Goal: Information Seeking & Learning: Find contact information

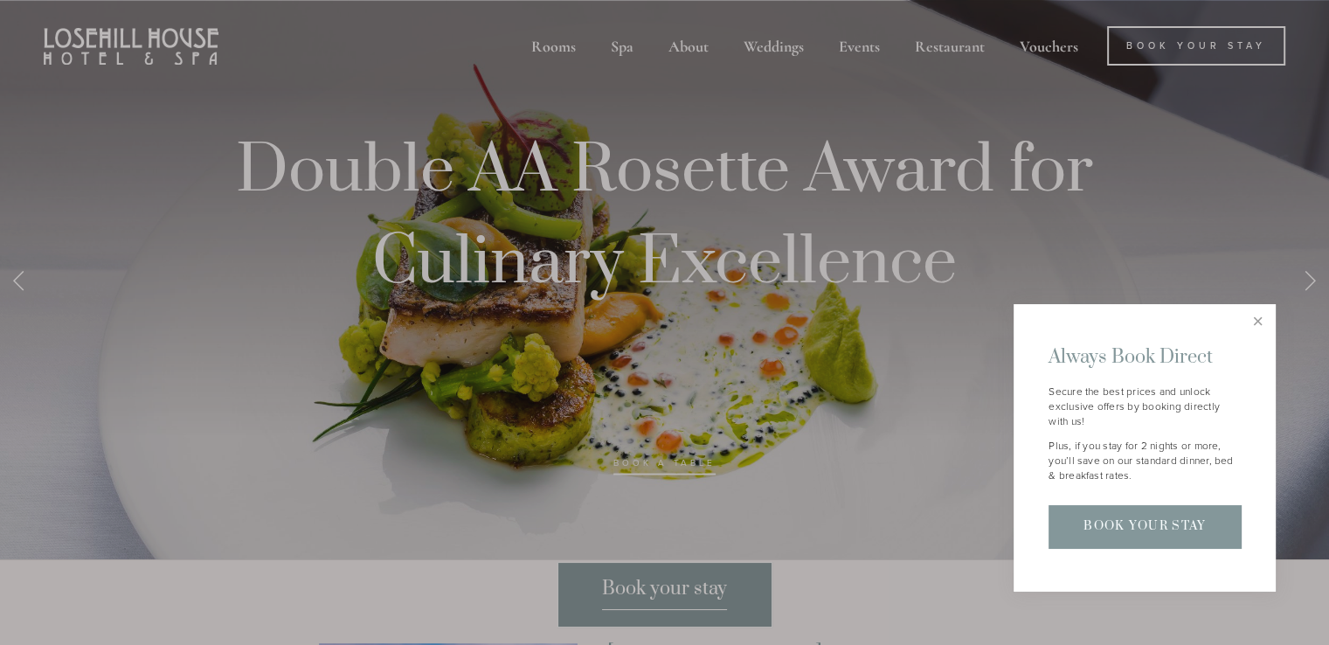
click at [1293, 212] on div at bounding box center [664, 322] width 1329 height 645
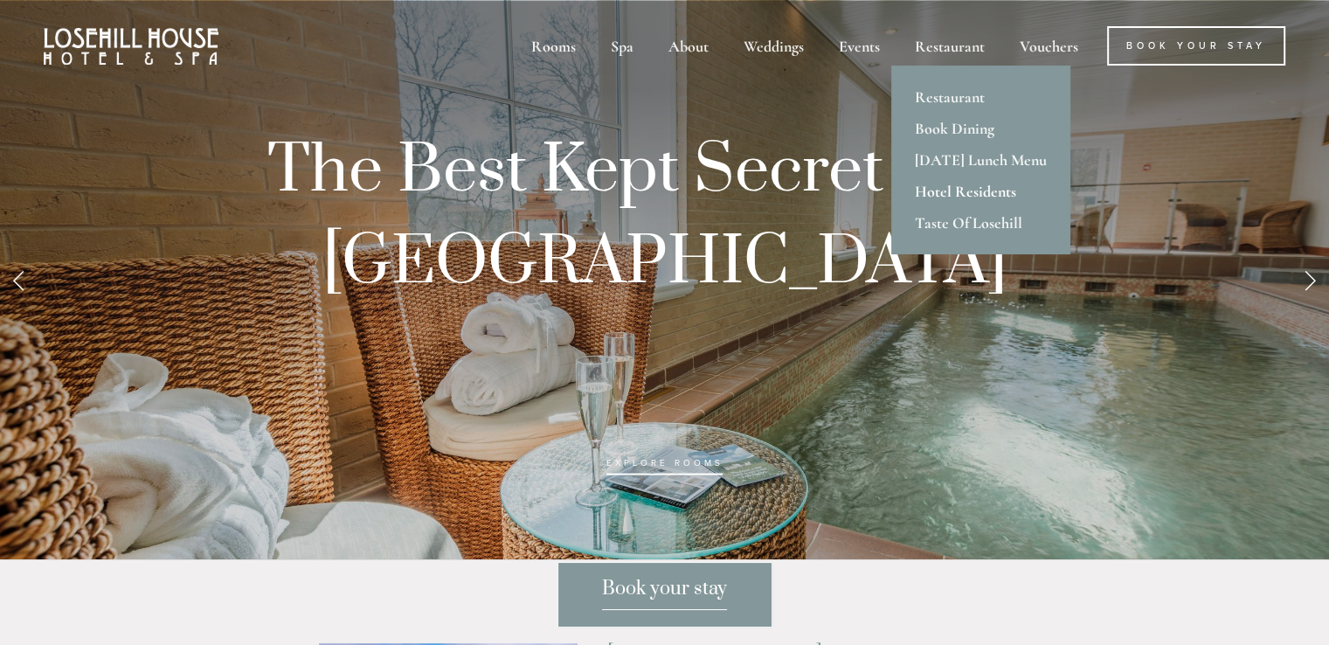
click at [957, 182] on link "Hotel Residents" at bounding box center [980, 191] width 179 height 31
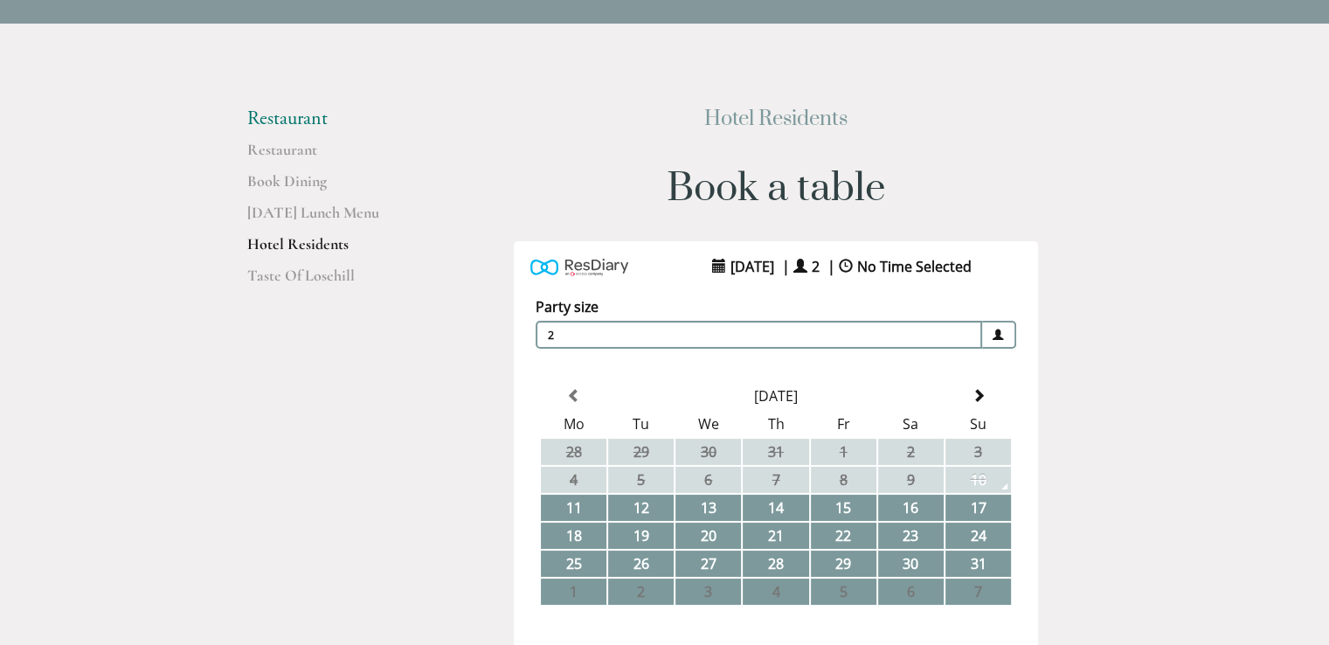
scroll to position [262, 0]
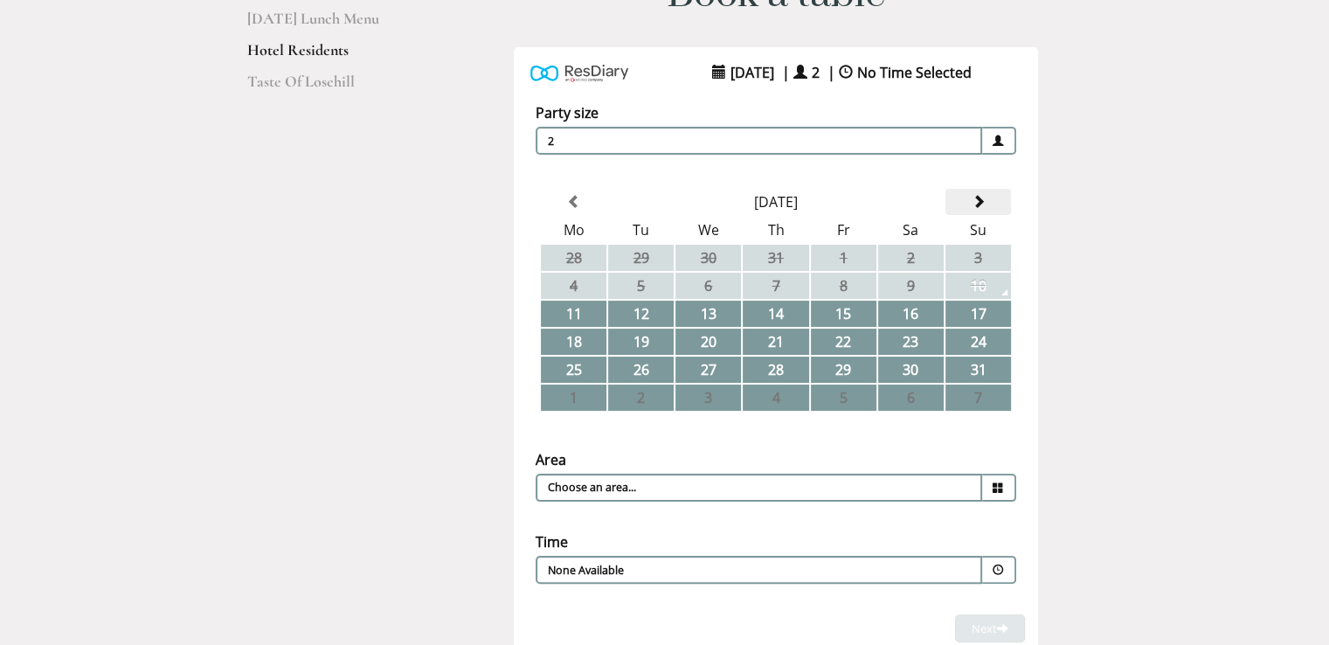
click at [980, 202] on span at bounding box center [978, 202] width 14 height 14
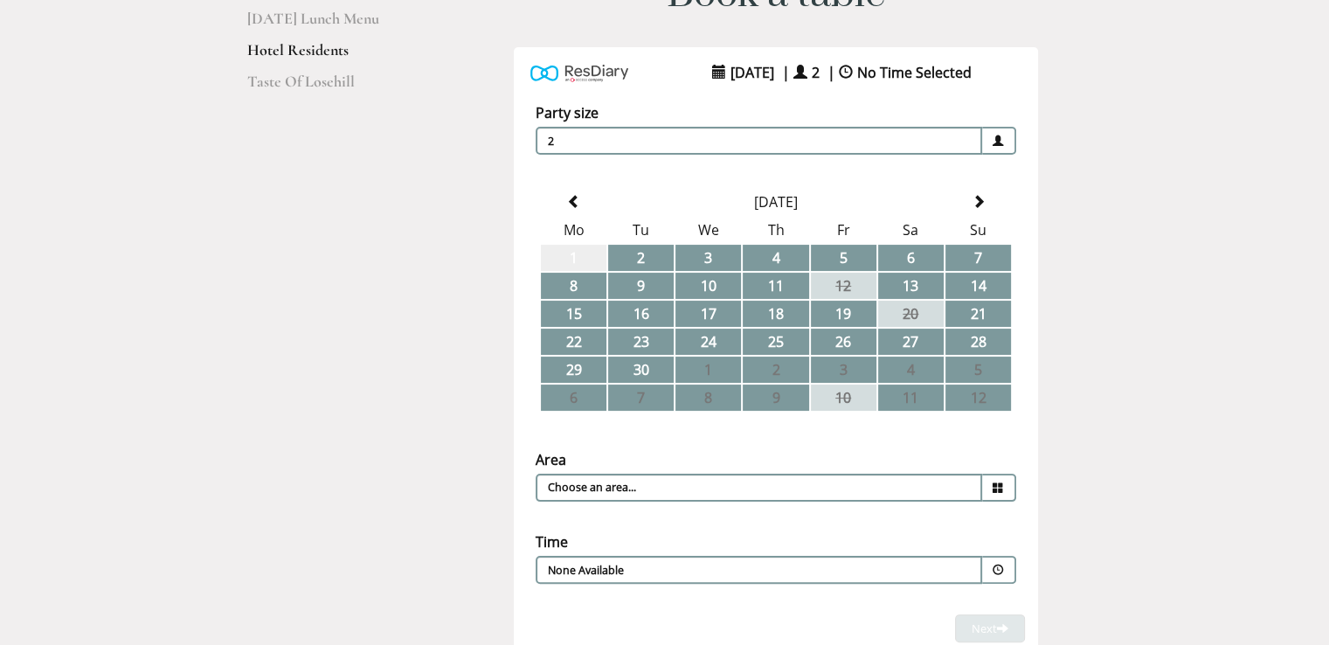
click at [582, 247] on td "1" at bounding box center [574, 258] width 66 height 26
click at [943, 477] on input "Choose an area..." at bounding box center [759, 487] width 446 height 28
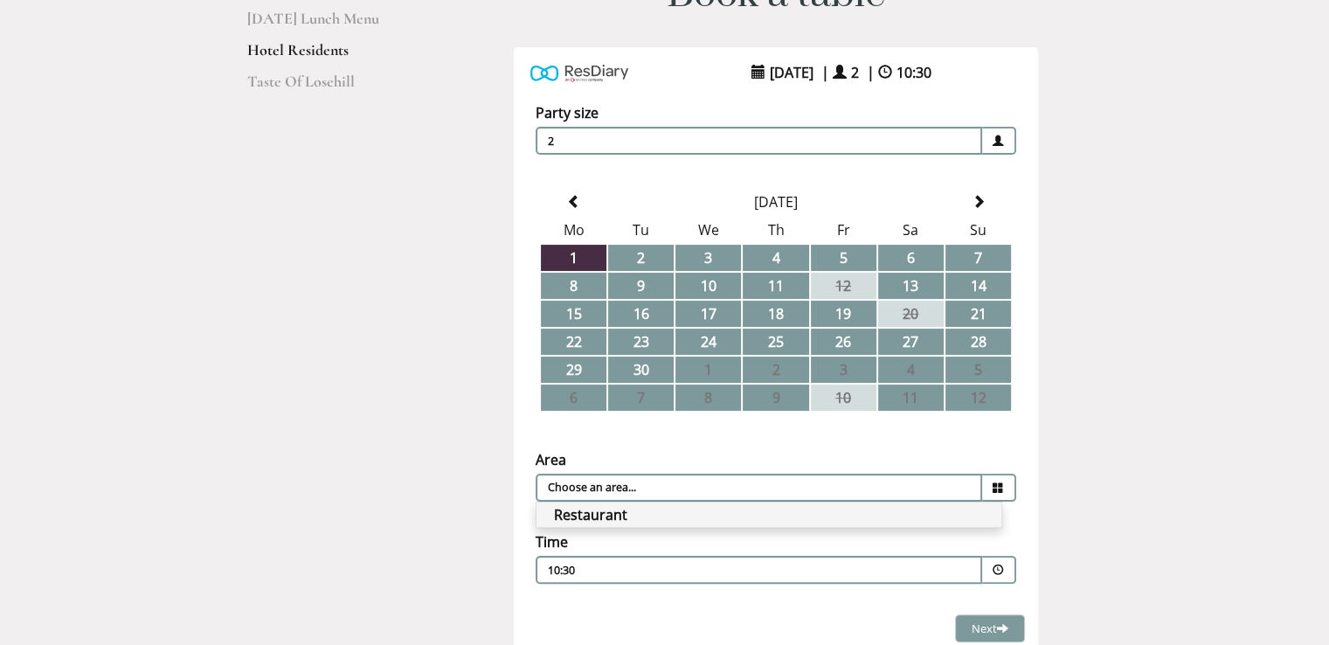
click at [938, 505] on li "Restaurant" at bounding box center [768, 514] width 465 height 24
type input "Restaurant"
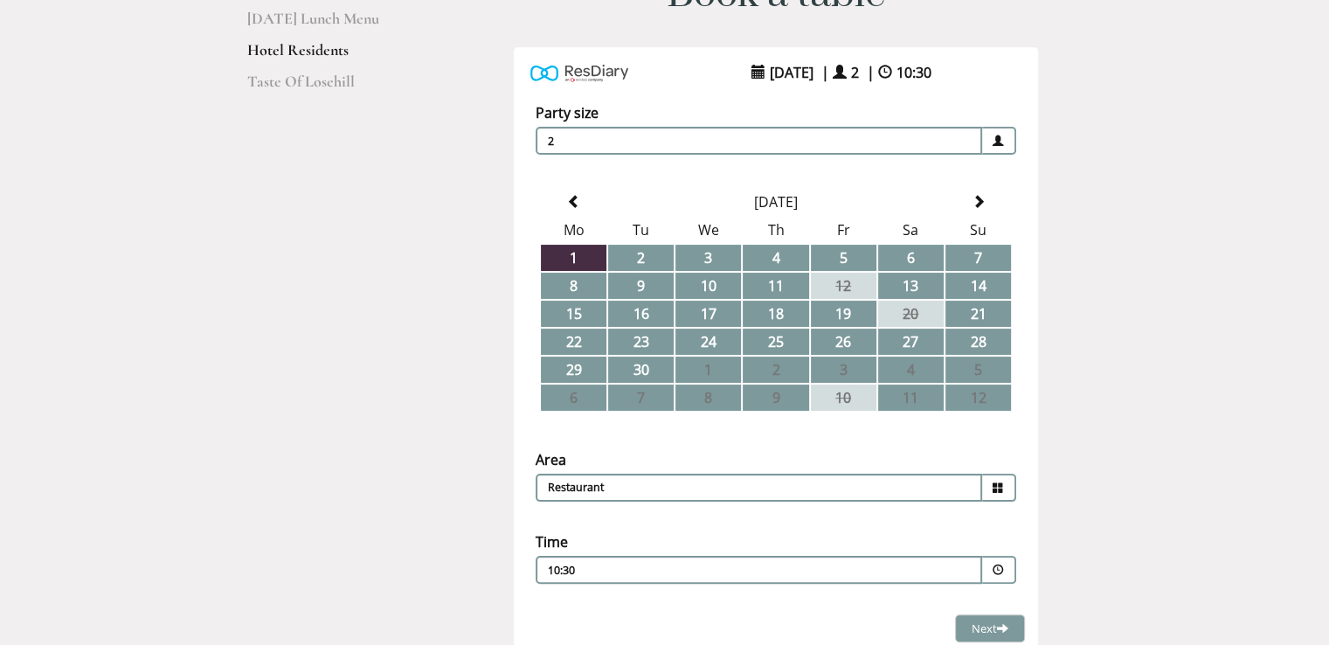
click at [954, 563] on div "10:30 Combined Shape Join Standby List" at bounding box center [759, 575] width 422 height 24
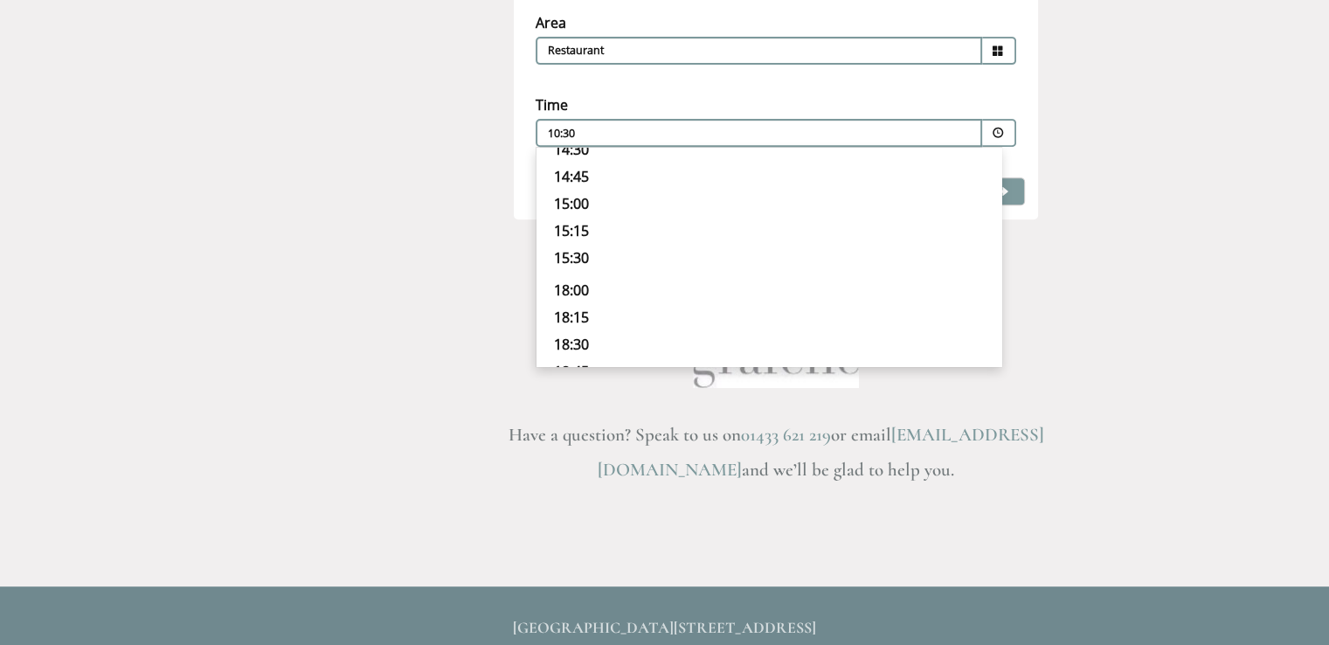
scroll to position [653, 0]
click at [602, 245] on p "19:30" at bounding box center [769, 254] width 430 height 19
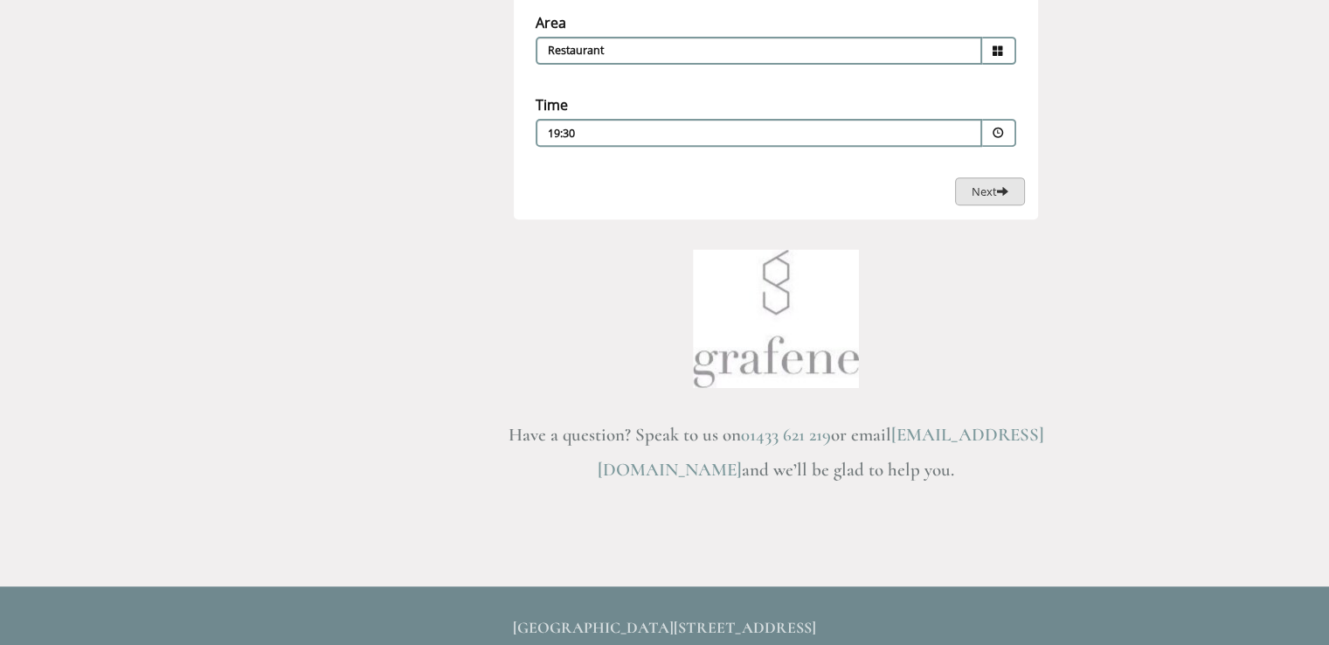
click at [999, 185] on span at bounding box center [1002, 190] width 11 height 11
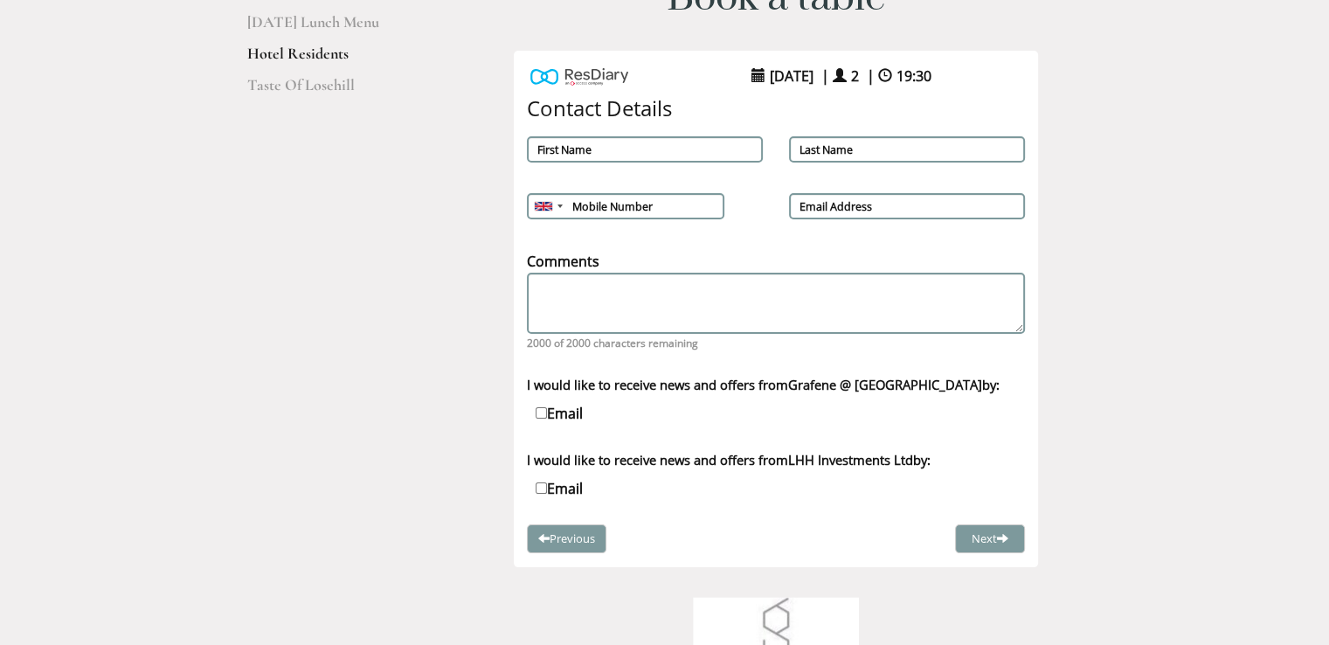
scroll to position [0, 0]
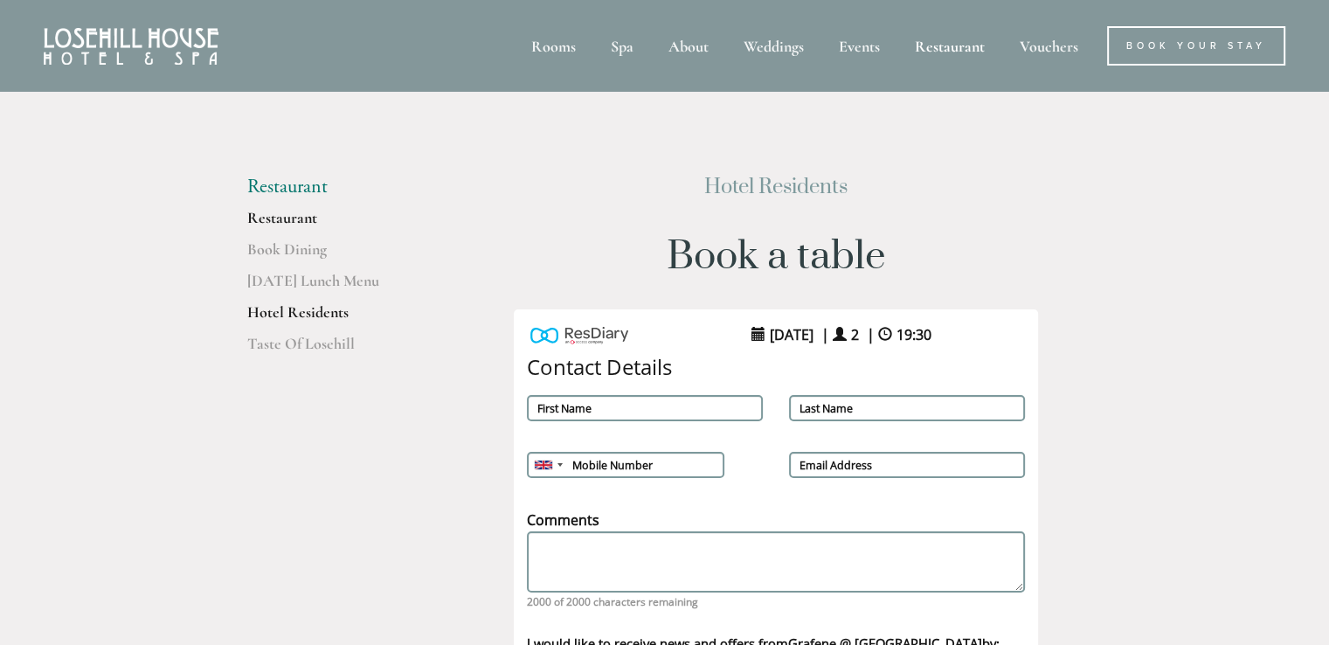
click at [280, 216] on link "Restaurant" at bounding box center [330, 223] width 167 height 31
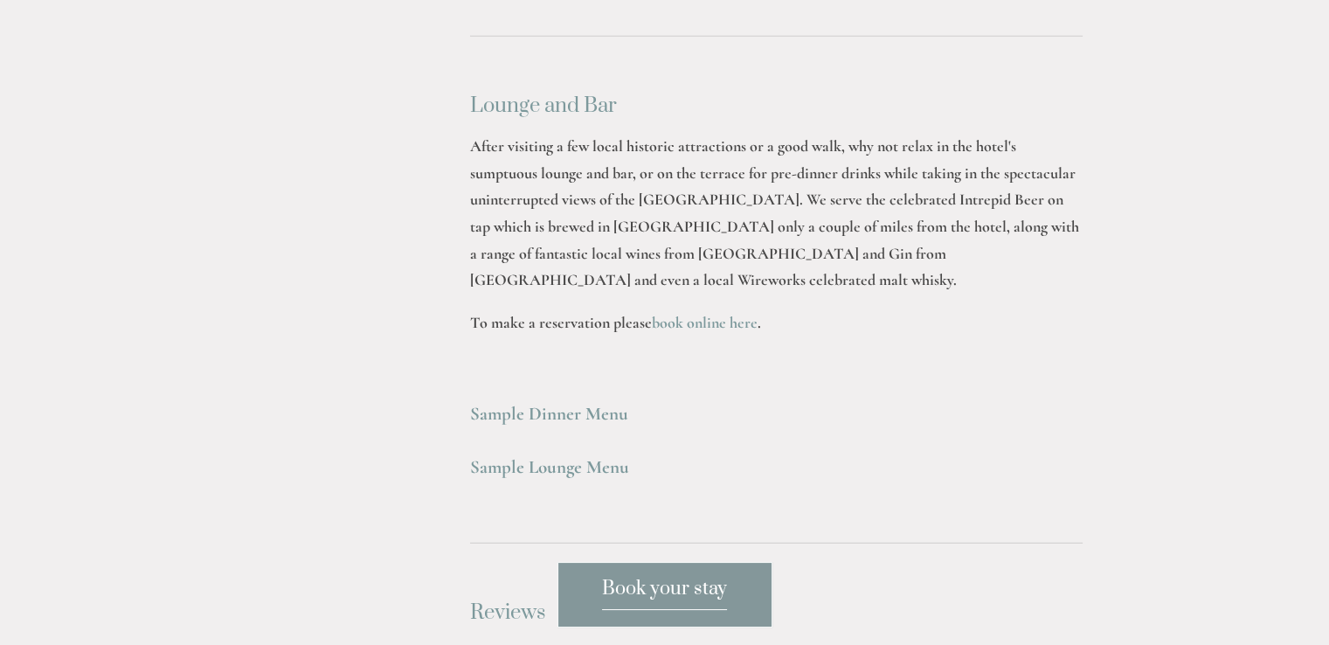
scroll to position [4717, 0]
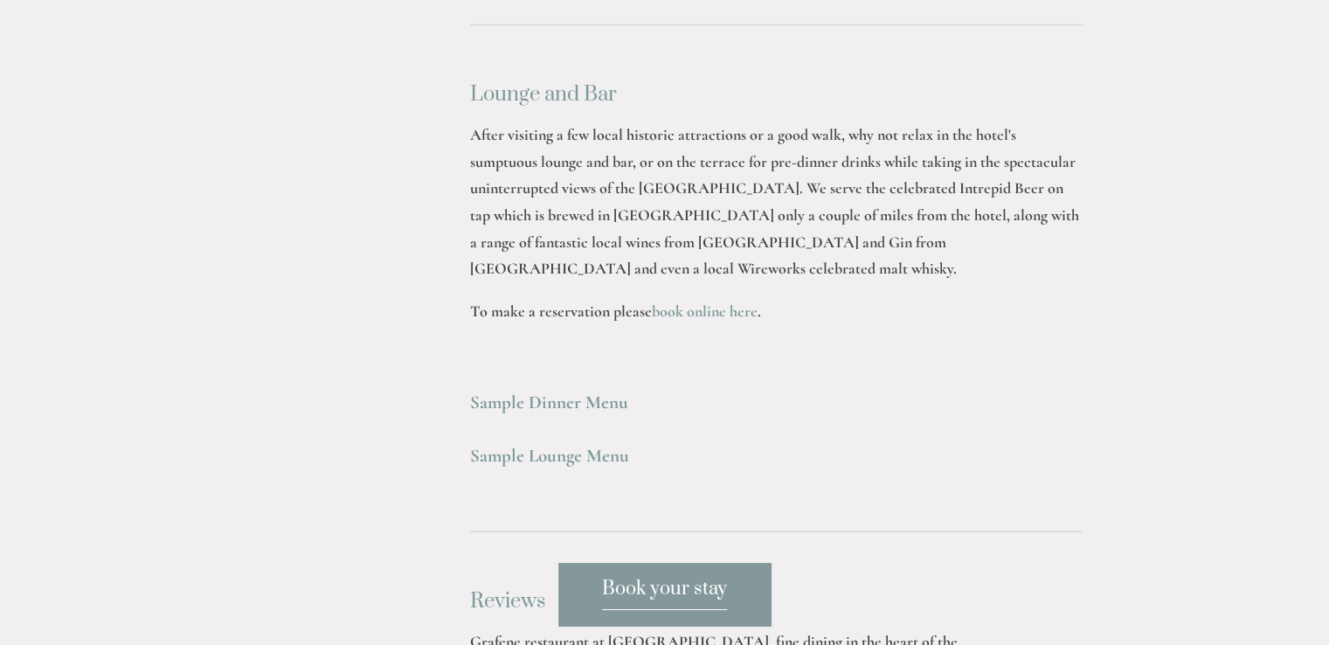
click at [566, 391] on strong "Sample Dinner Menu" at bounding box center [549, 402] width 158 height 22
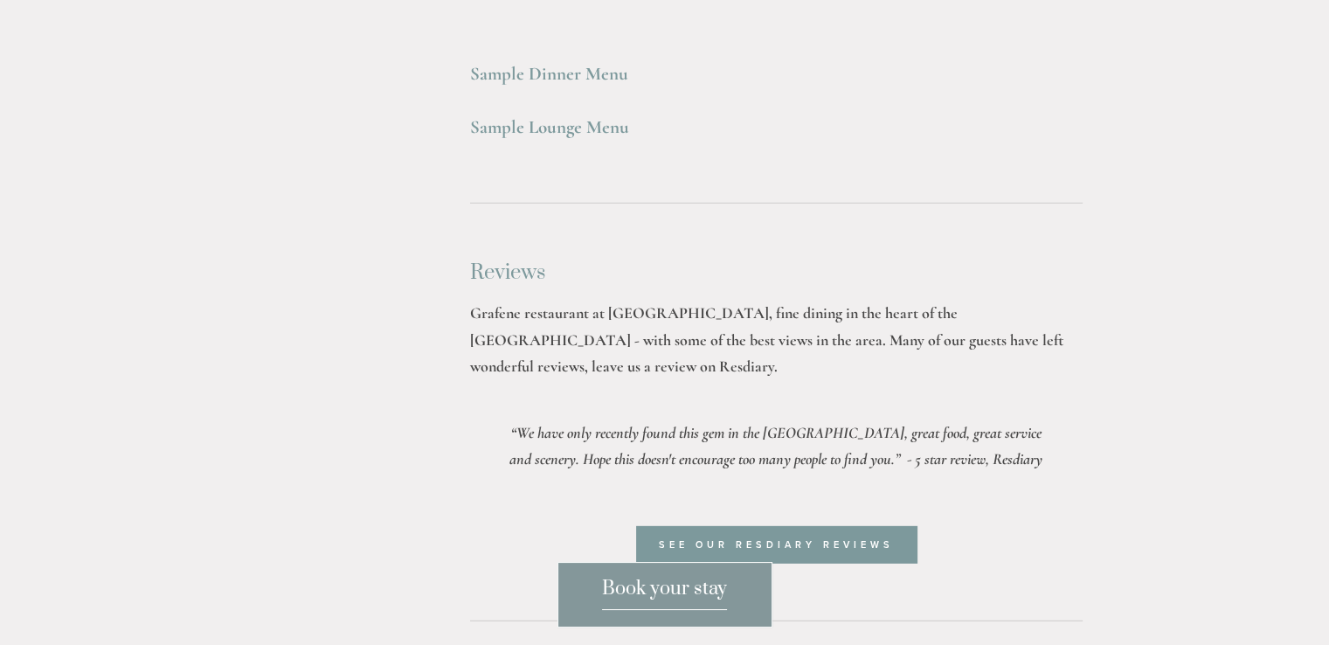
scroll to position [5067, 0]
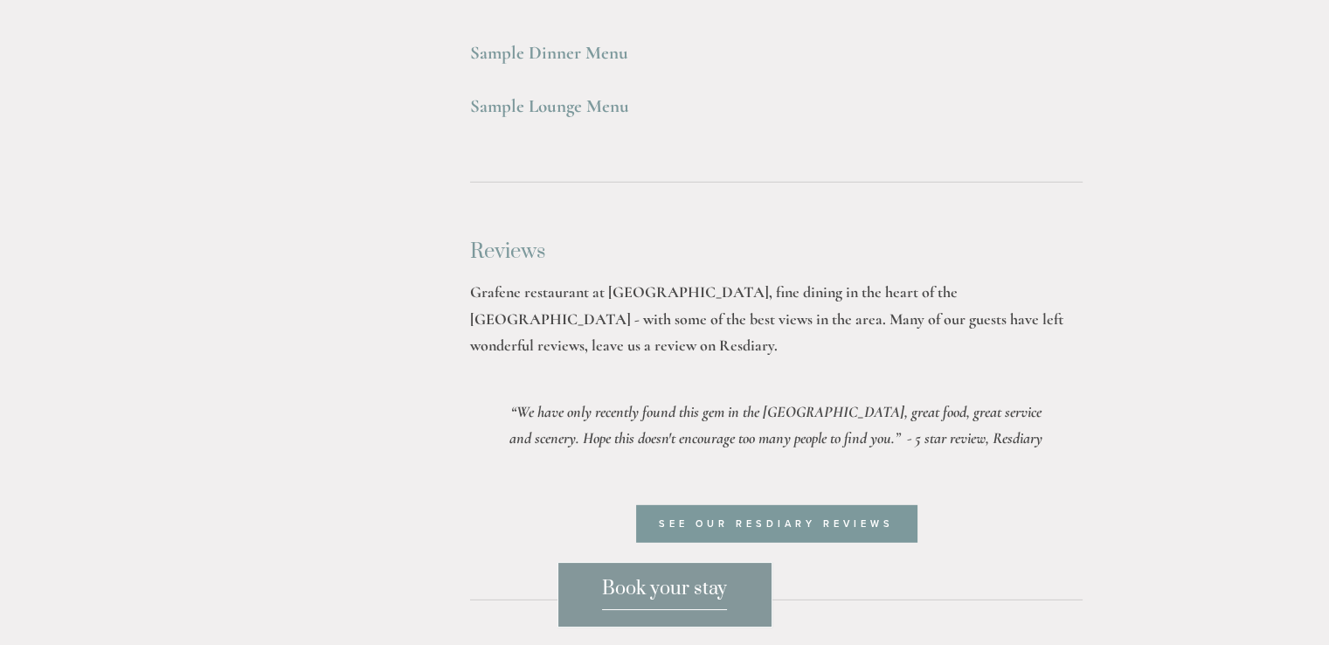
click at [620, 583] on span "Book your stay" at bounding box center [664, 593] width 125 height 33
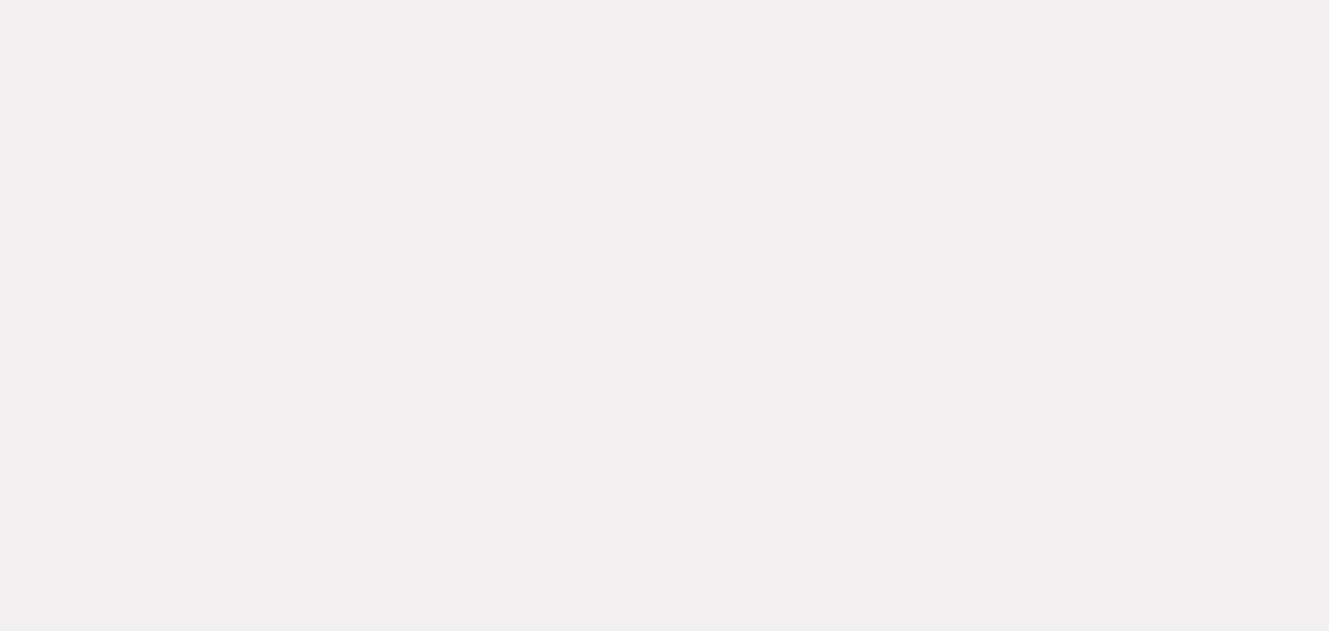
scroll to position [262, 0]
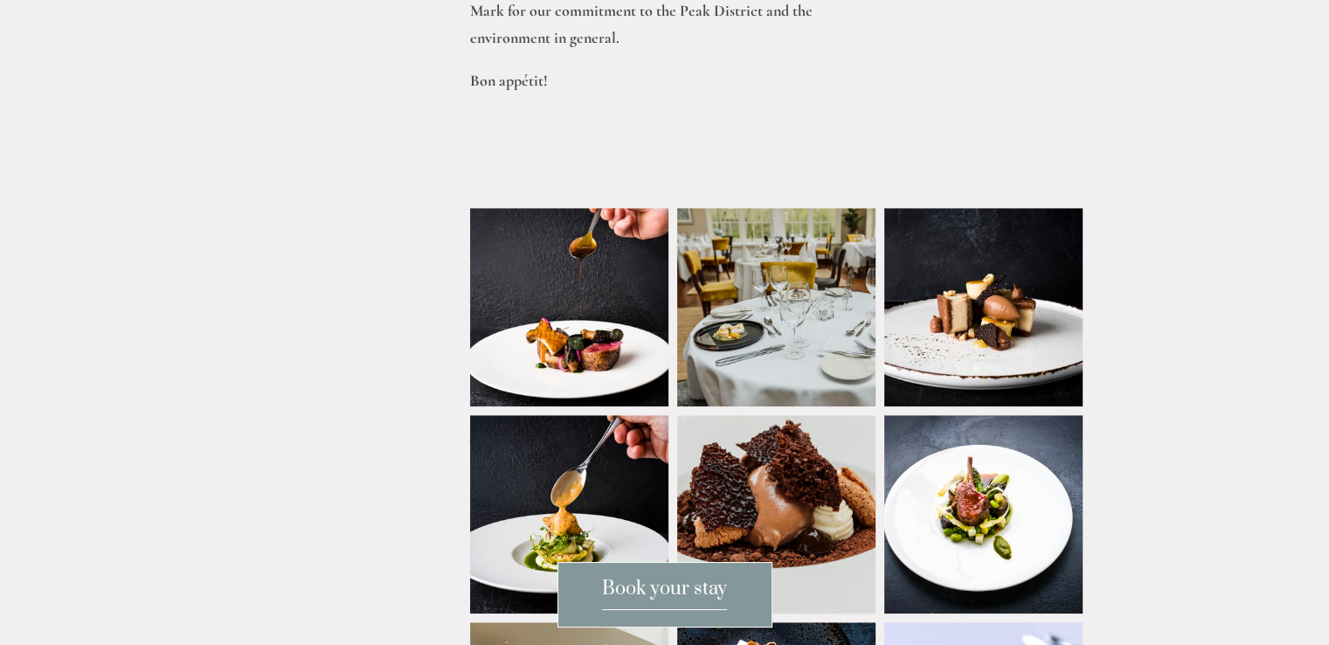
scroll to position [1048, 0]
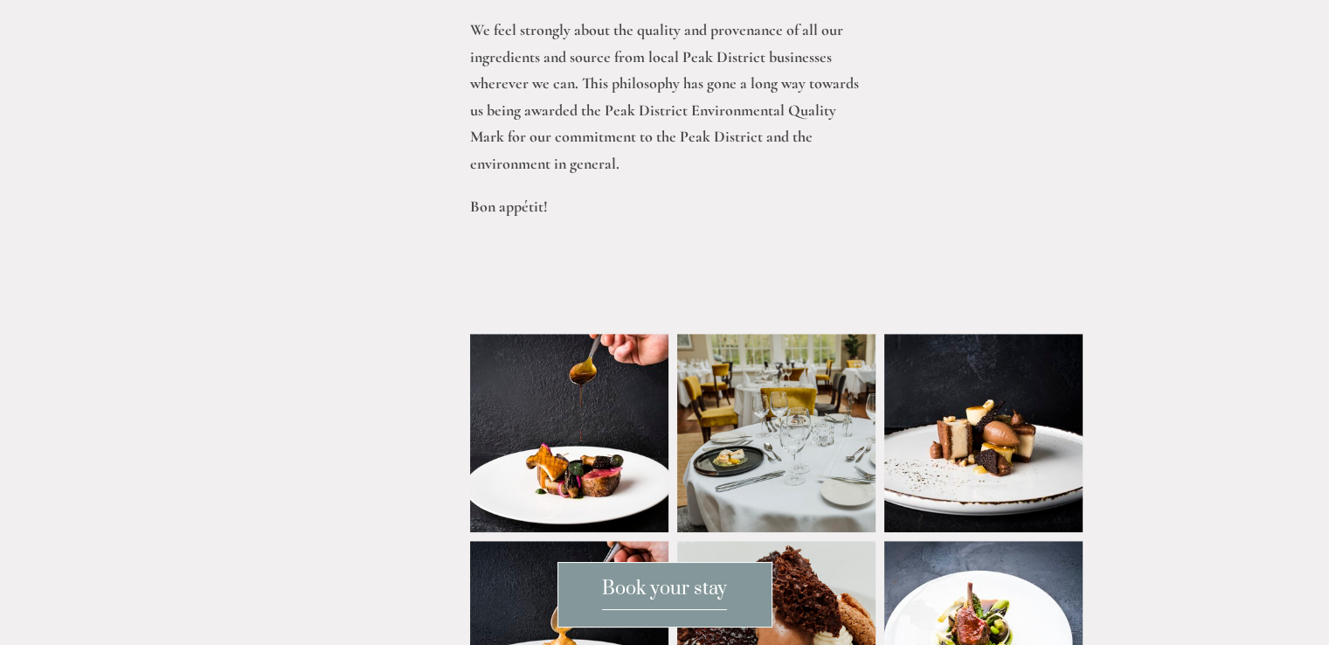
click at [549, 363] on img at bounding box center [583, 433] width 302 height 198
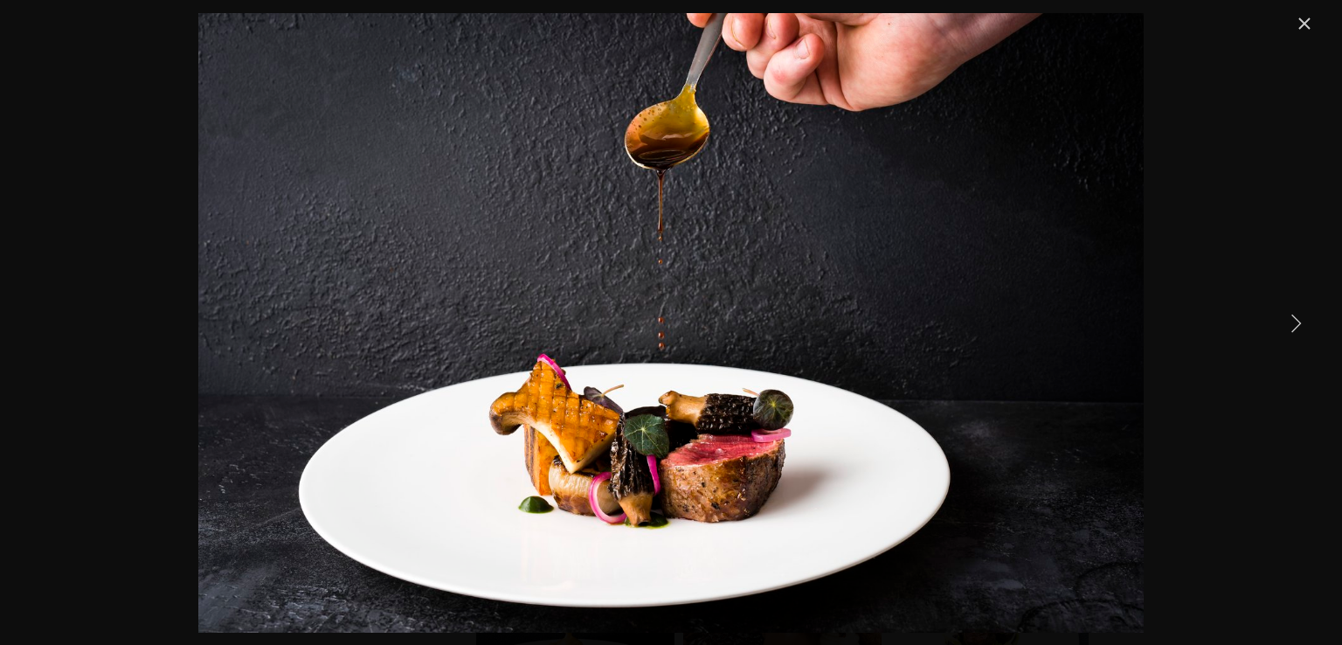
click at [1299, 321] on link "Next Item" at bounding box center [1295, 322] width 38 height 38
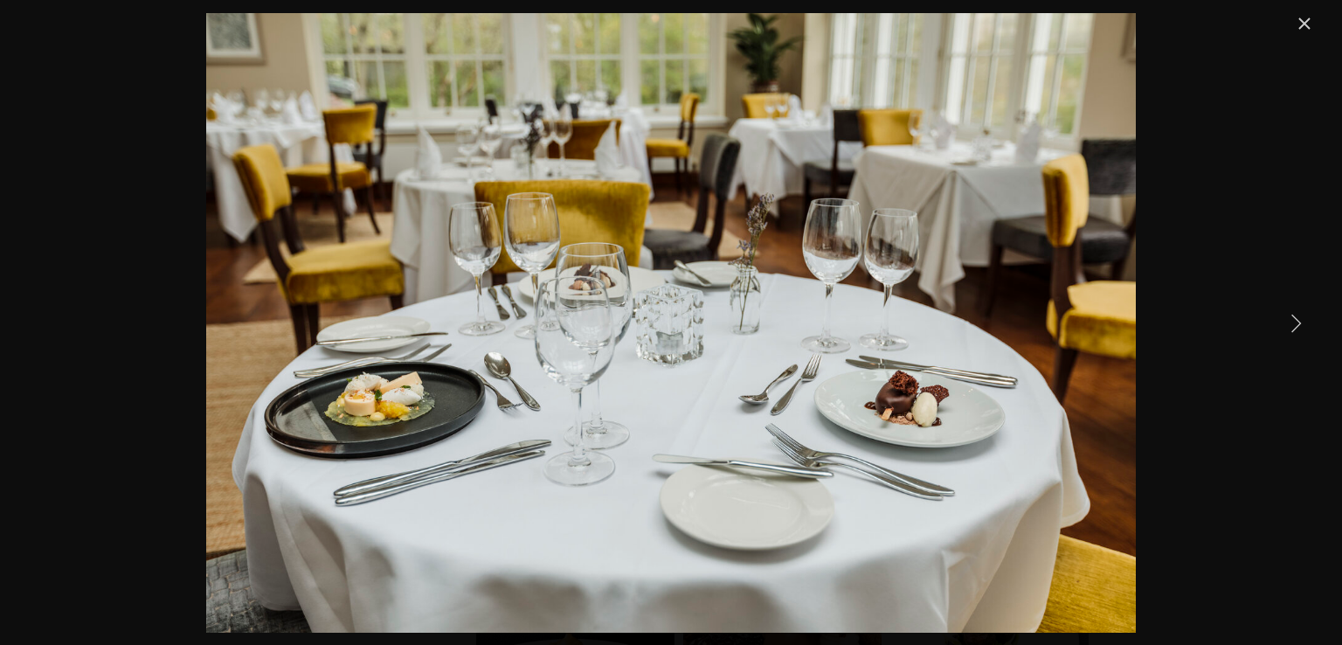
click at [1299, 321] on link "Next Item" at bounding box center [1295, 322] width 38 height 38
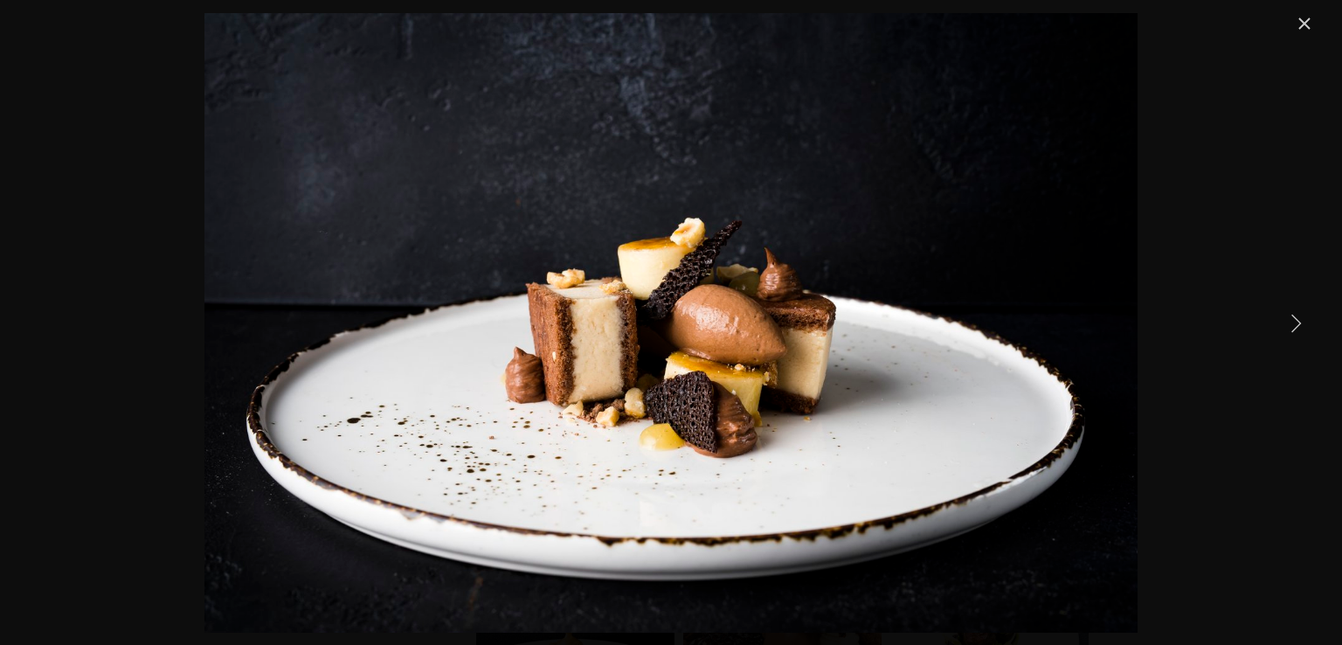
click at [1299, 321] on link "Next Item" at bounding box center [1295, 322] width 38 height 38
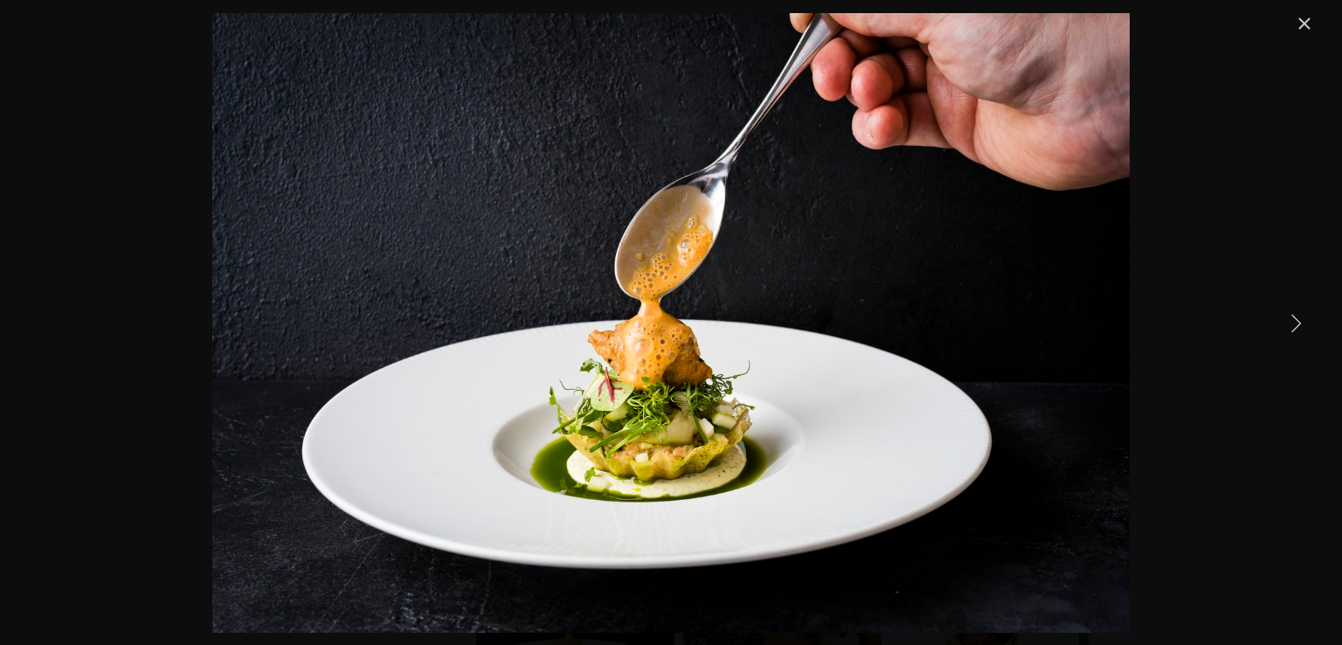
click at [1299, 321] on link "Next Item" at bounding box center [1295, 322] width 38 height 38
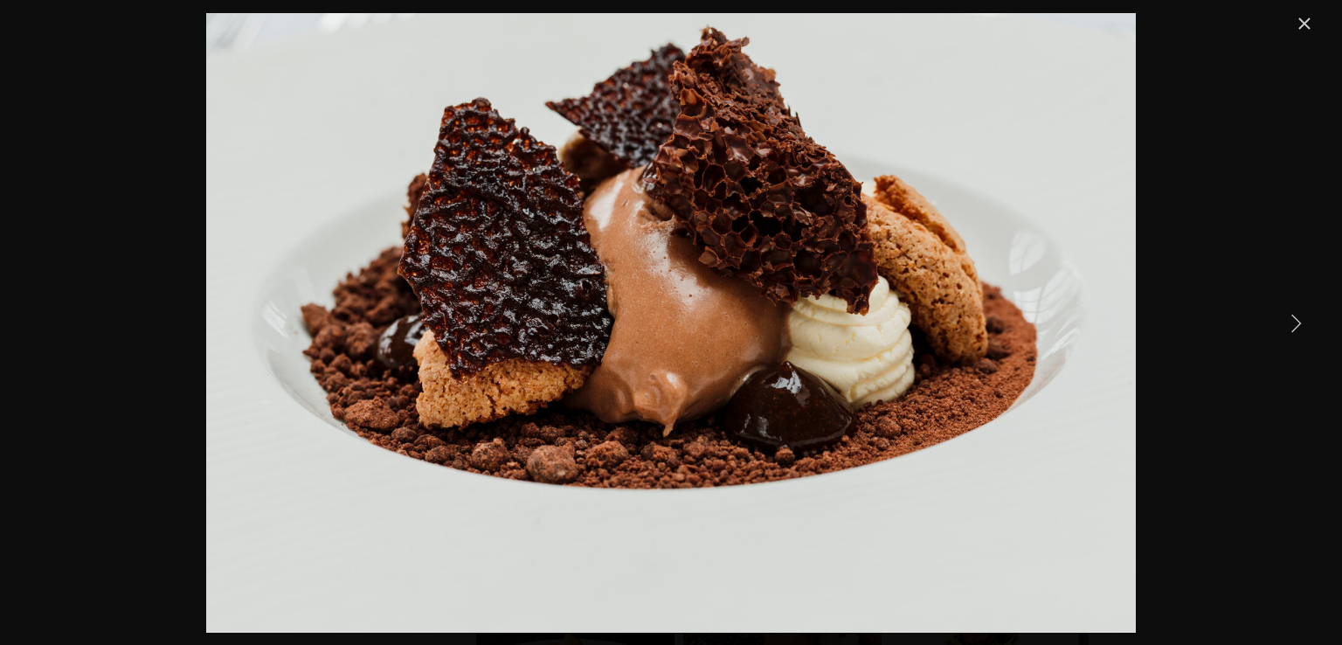
click at [1299, 321] on link "Next Item" at bounding box center [1295, 322] width 38 height 38
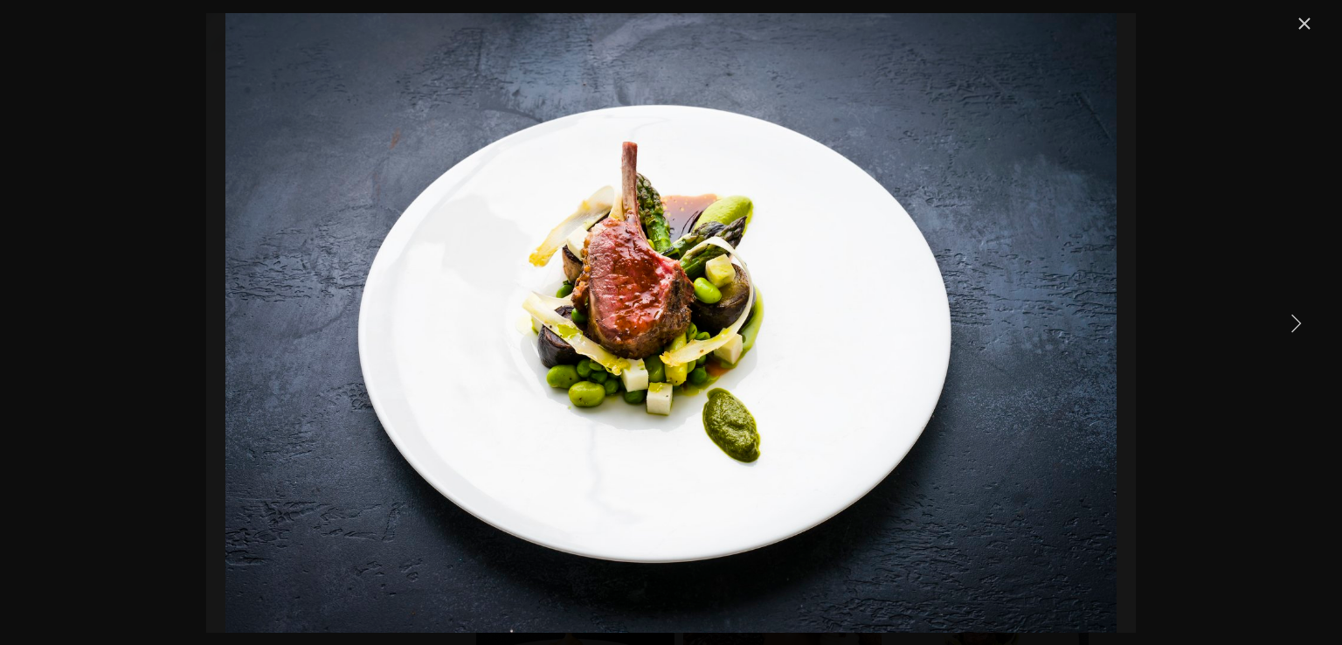
click at [1299, 321] on link "Next Item" at bounding box center [1295, 322] width 38 height 38
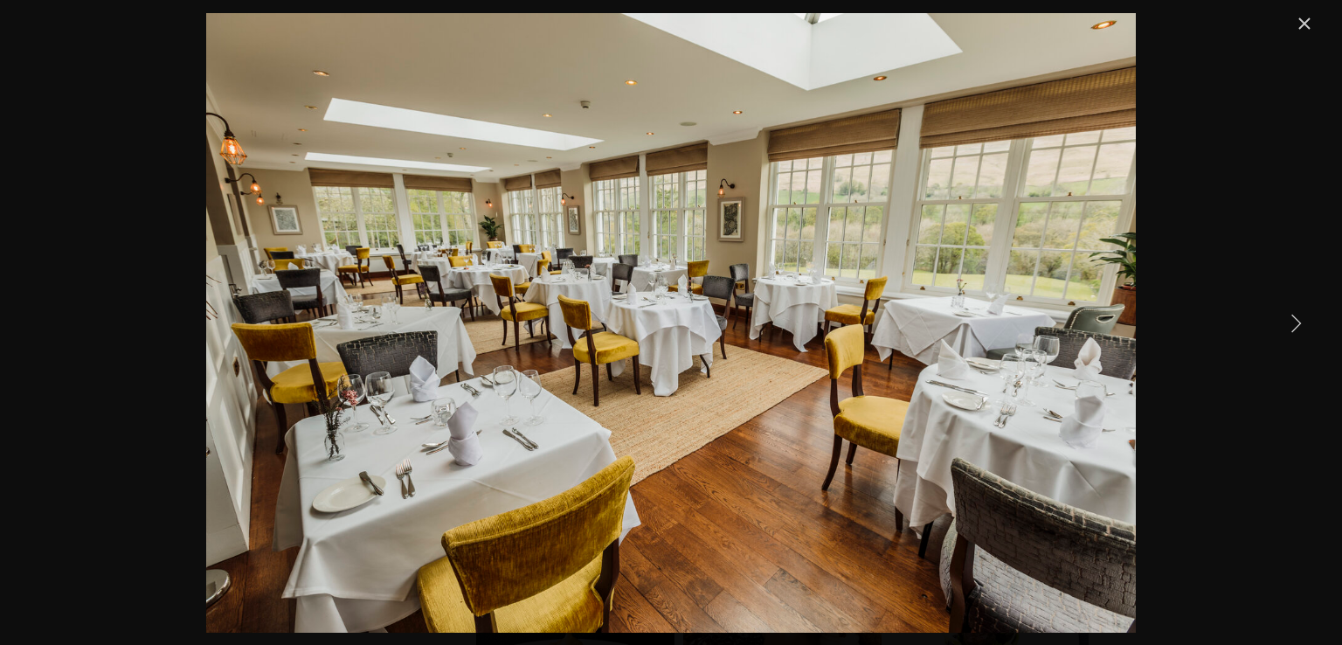
click at [1299, 321] on link "Next Item" at bounding box center [1295, 322] width 38 height 38
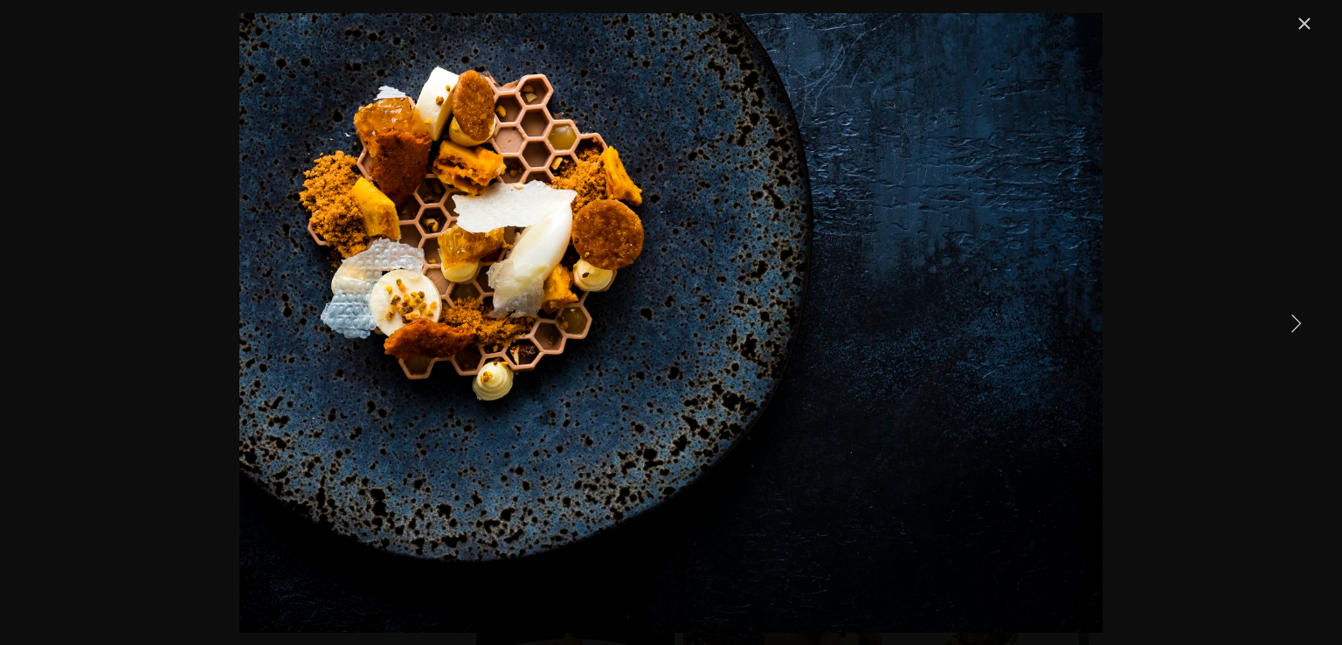
click at [1299, 321] on link "Next Item" at bounding box center [1295, 322] width 38 height 38
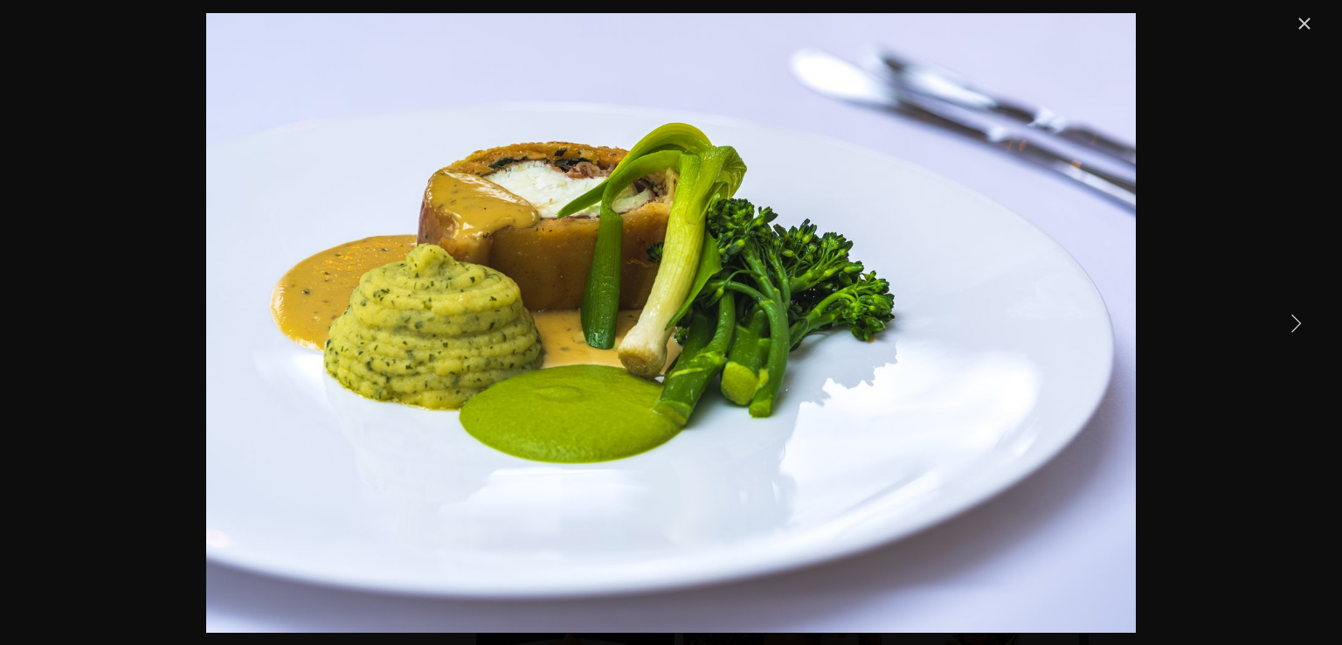
click at [1299, 321] on link "Next Item" at bounding box center [1295, 322] width 38 height 38
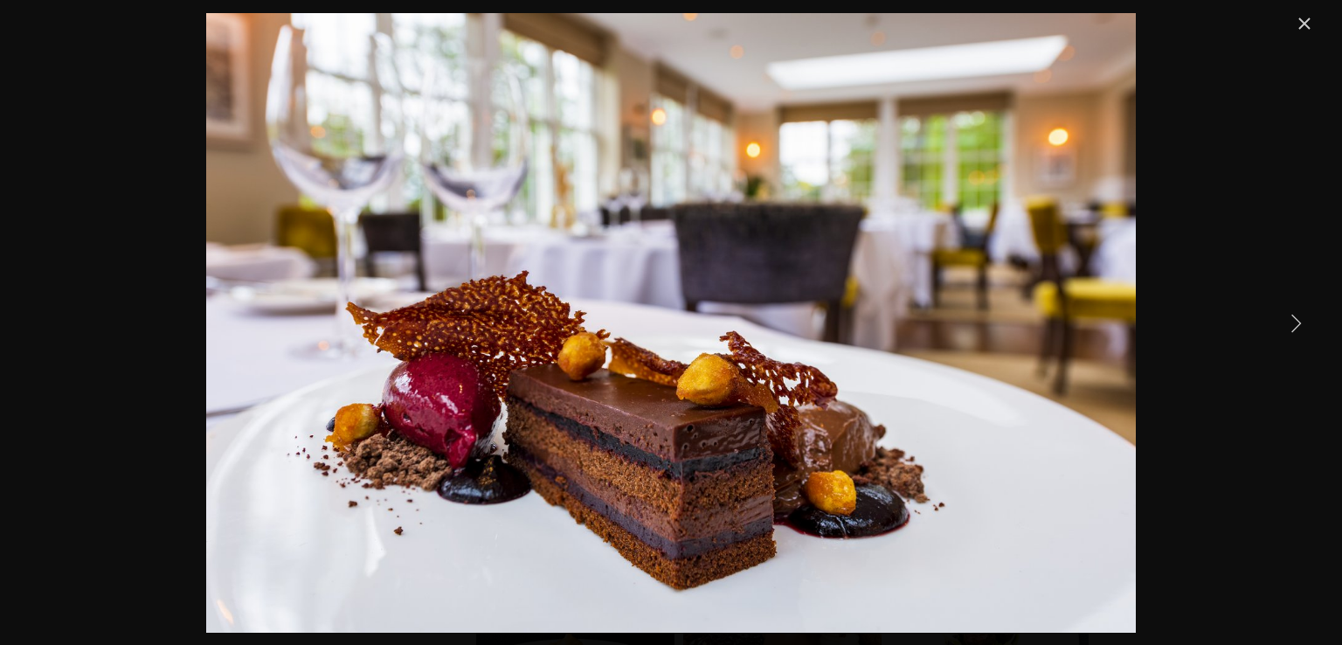
click at [1299, 321] on link "Next Item" at bounding box center [1295, 322] width 38 height 38
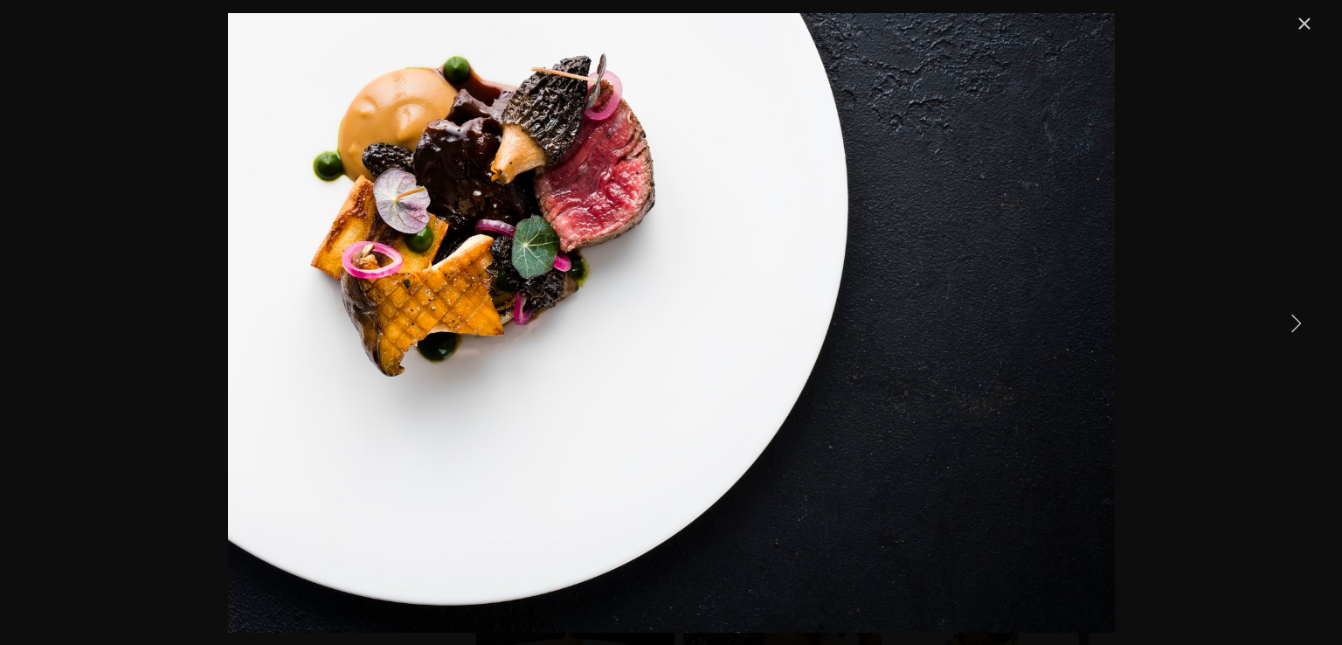
click at [1299, 321] on link "Next Item" at bounding box center [1295, 322] width 38 height 38
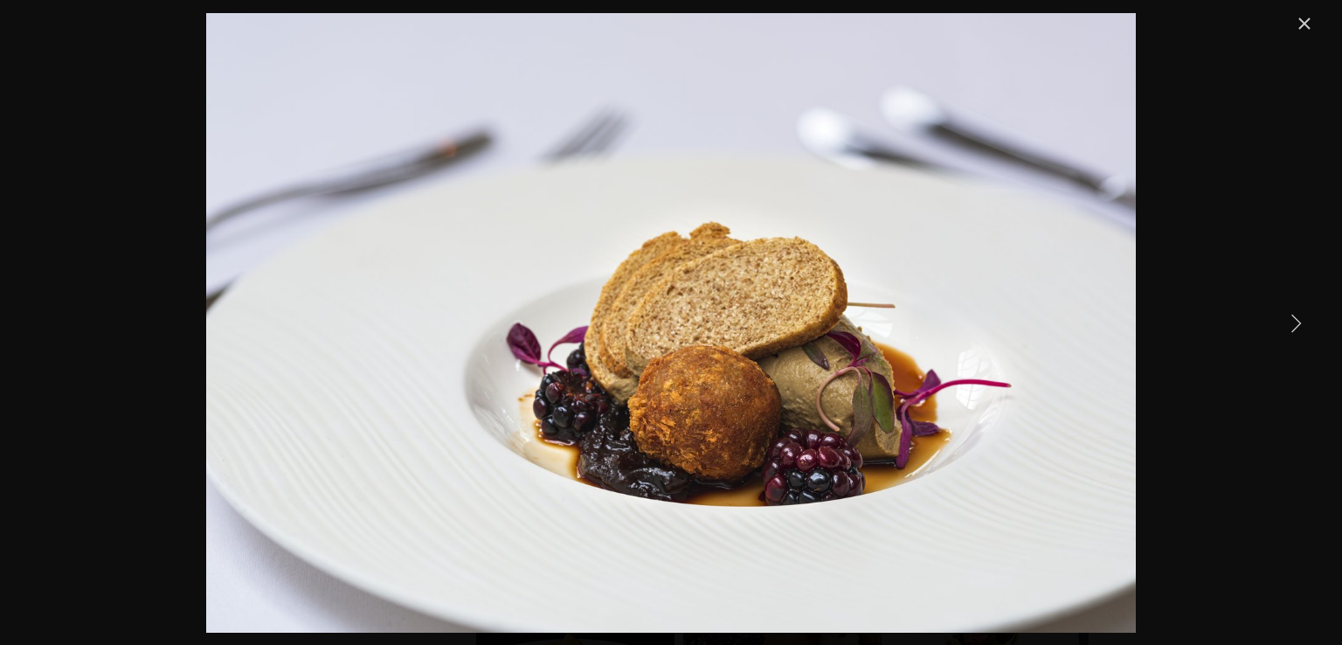
click at [1299, 321] on link "Next Item" at bounding box center [1295, 322] width 38 height 38
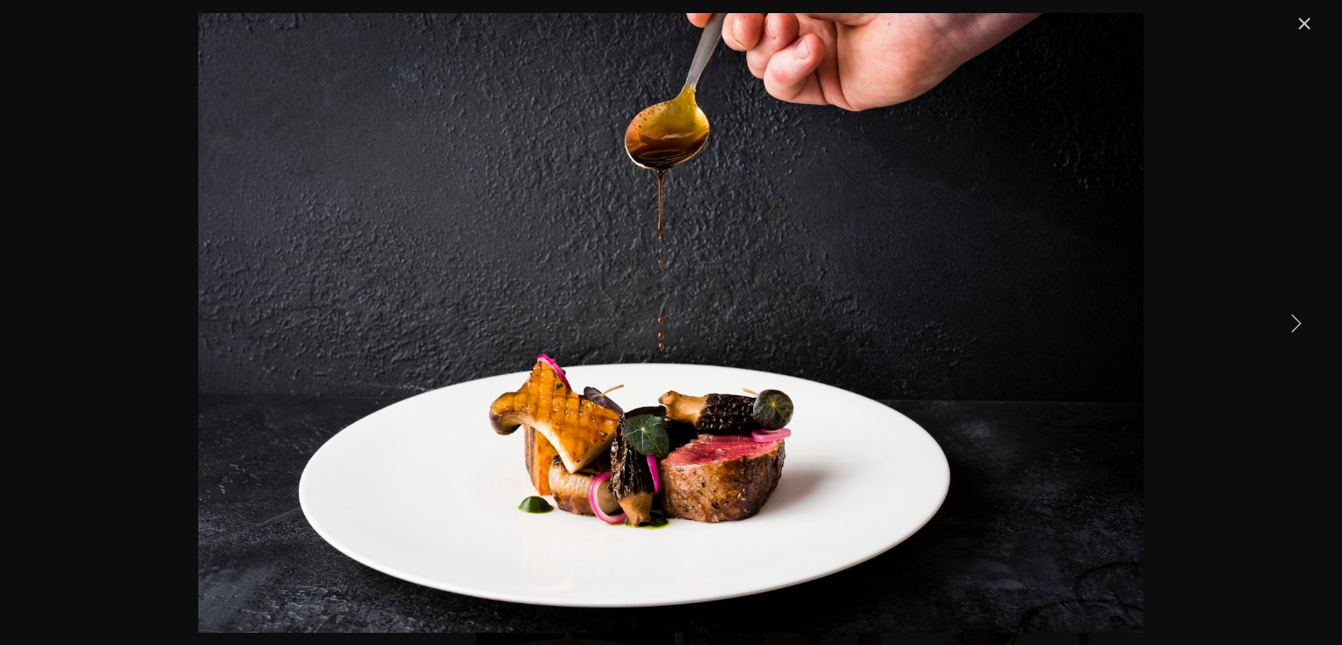
click at [1299, 321] on link "Next Item" at bounding box center [1295, 322] width 38 height 38
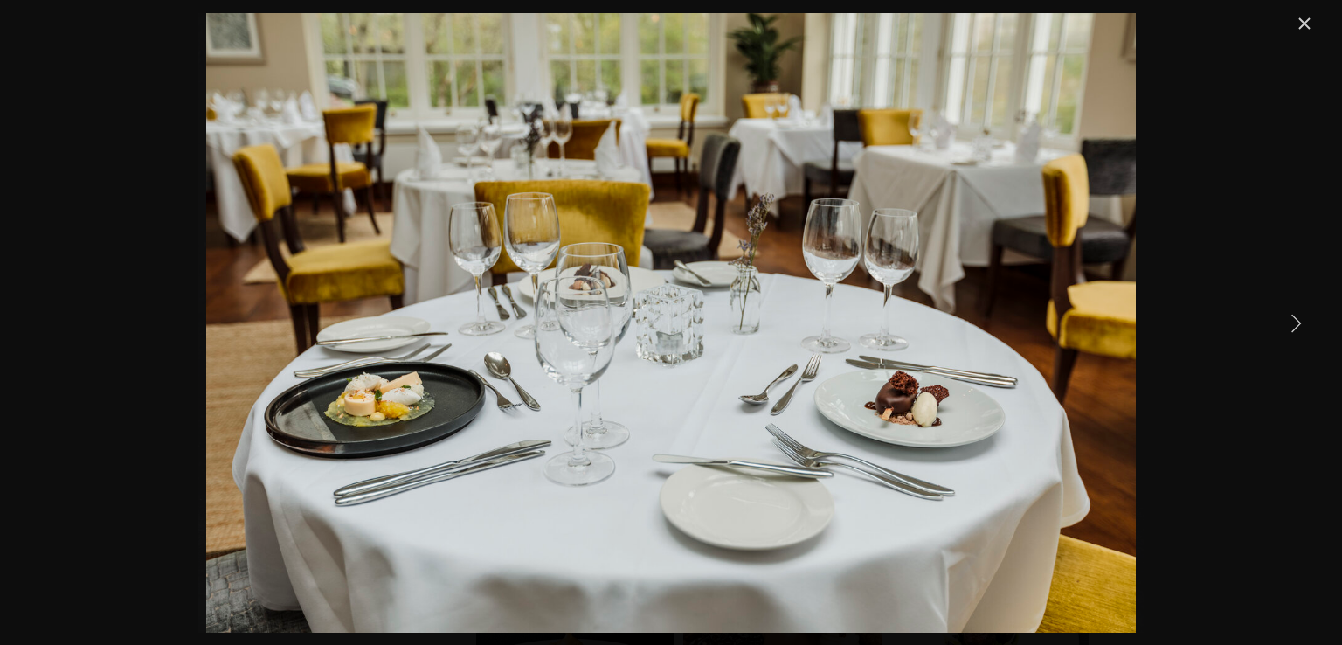
click at [1299, 321] on link "Next Item" at bounding box center [1295, 322] width 38 height 38
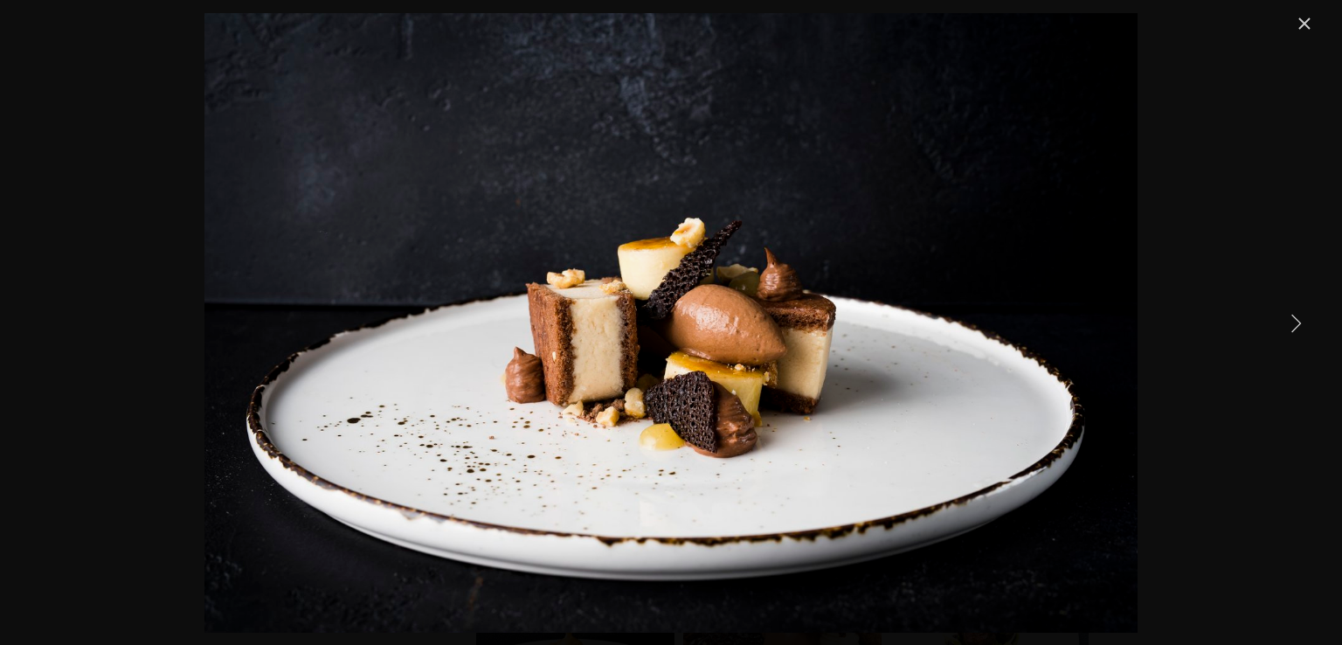
click at [1299, 321] on link "Next Item" at bounding box center [1295, 322] width 38 height 38
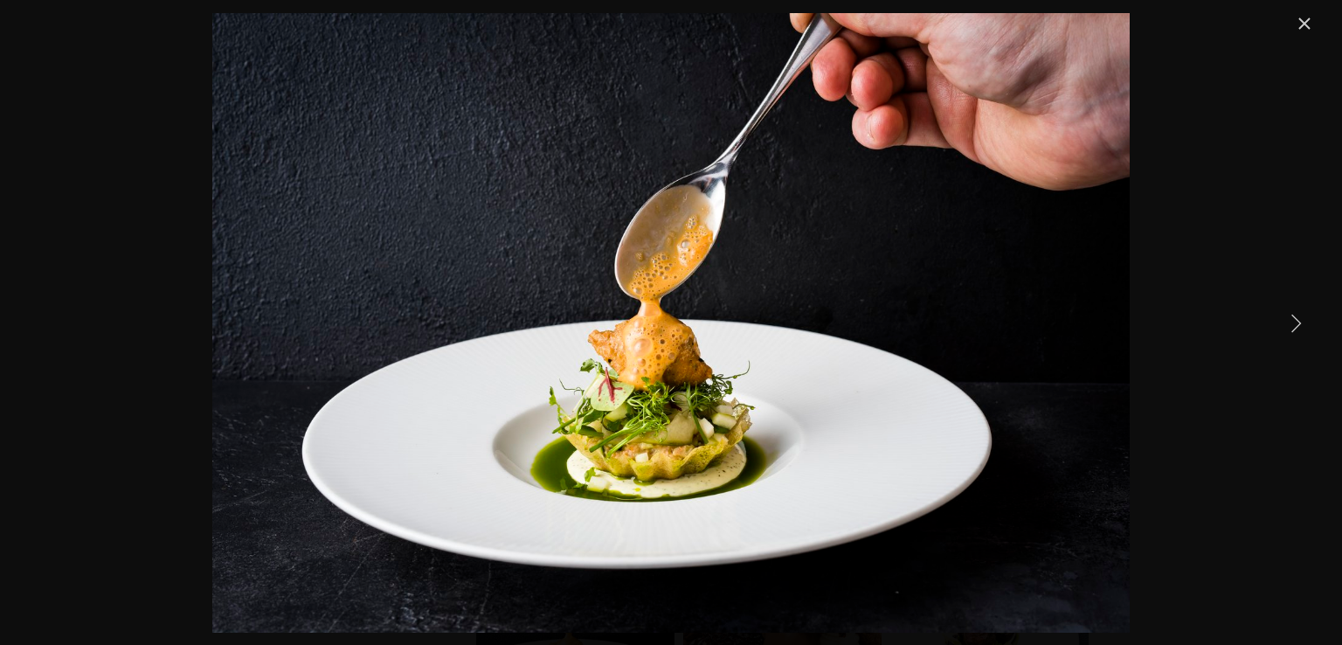
click at [1305, 17] on link "Close" at bounding box center [1304, 23] width 21 height 21
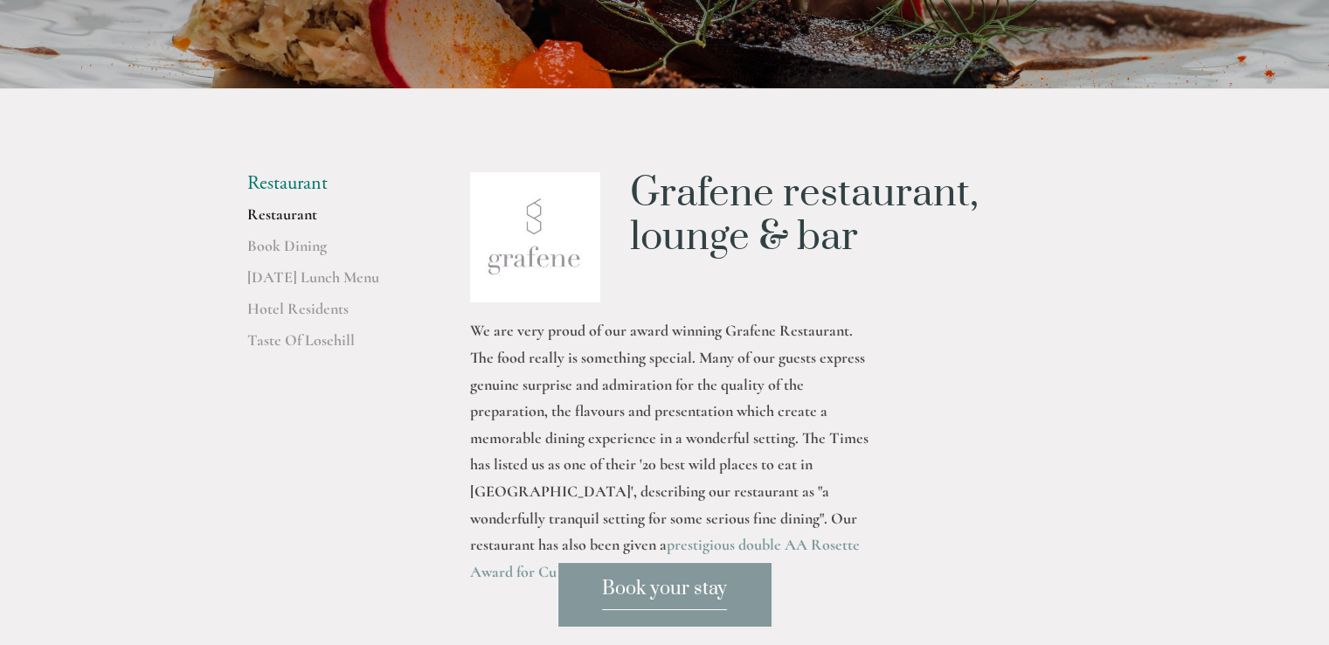
scroll to position [0, 0]
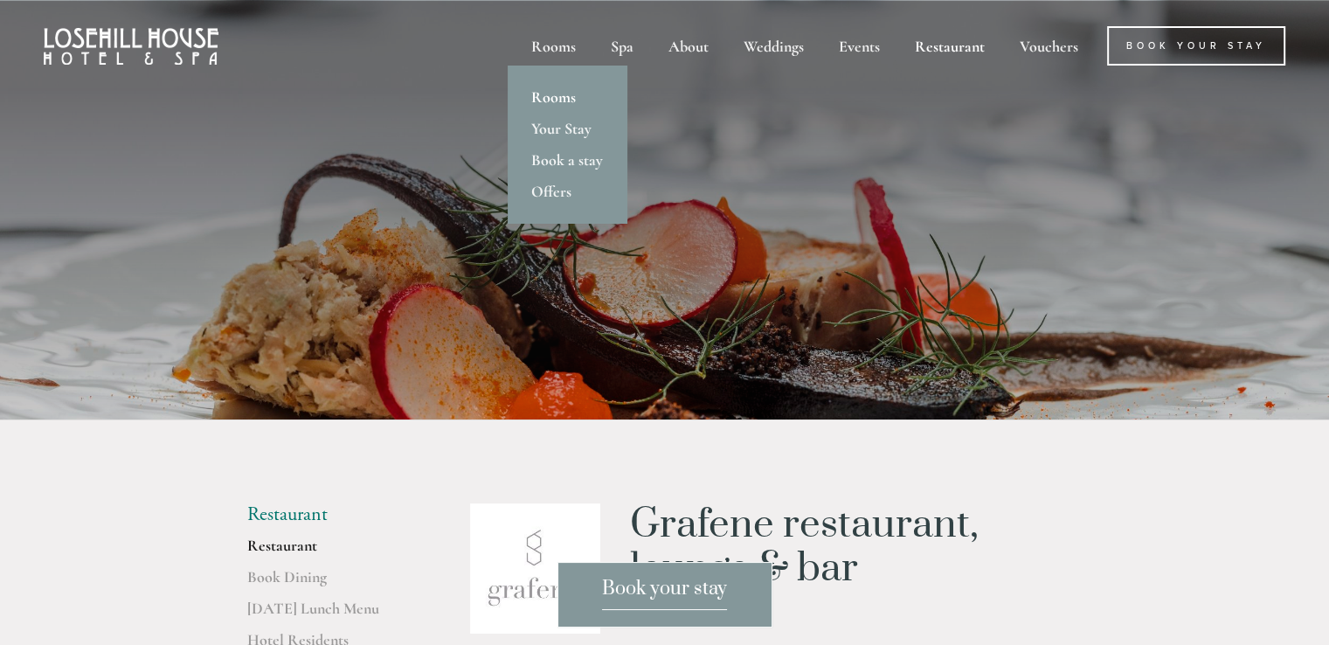
click at [570, 92] on link "Rooms" at bounding box center [567, 96] width 119 height 31
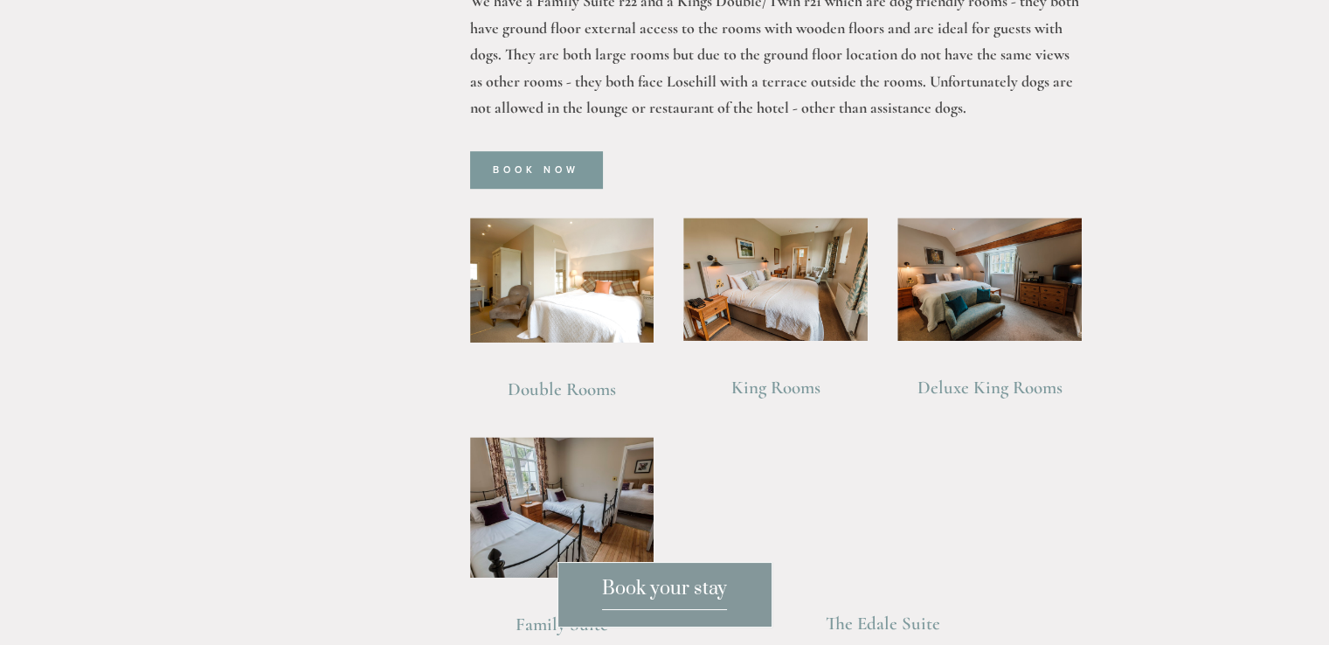
scroll to position [1136, 0]
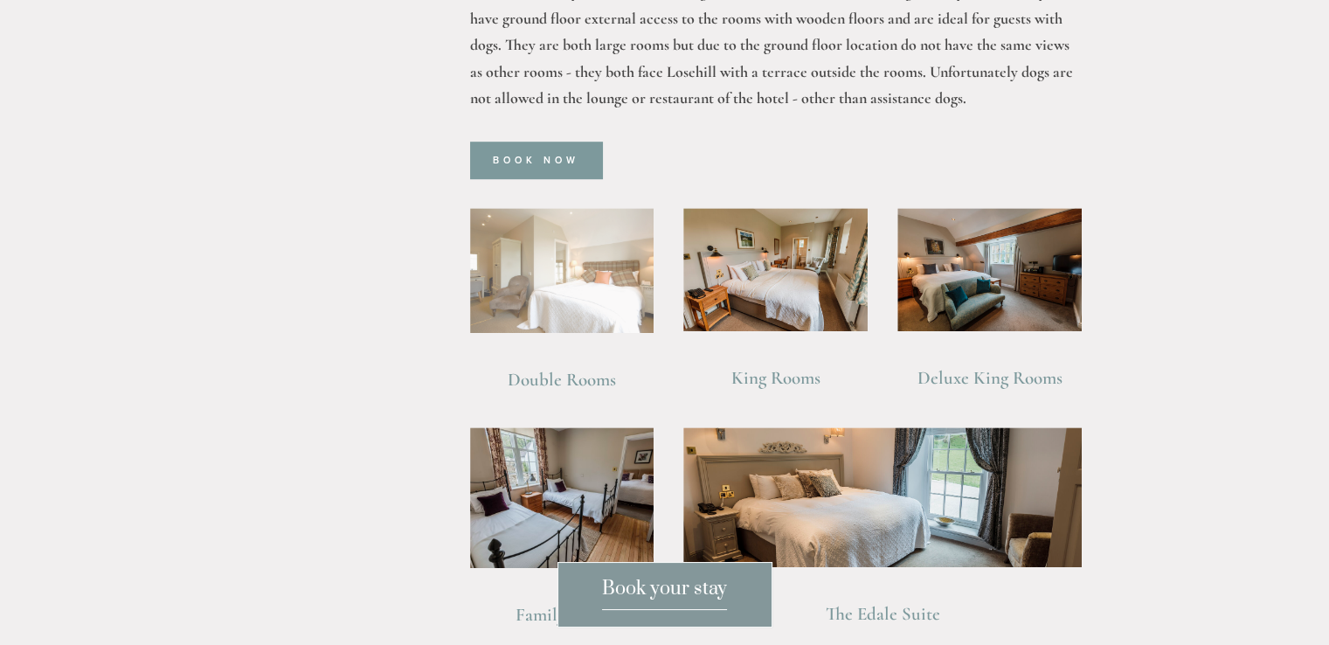
click at [584, 268] on img at bounding box center [562, 270] width 184 height 125
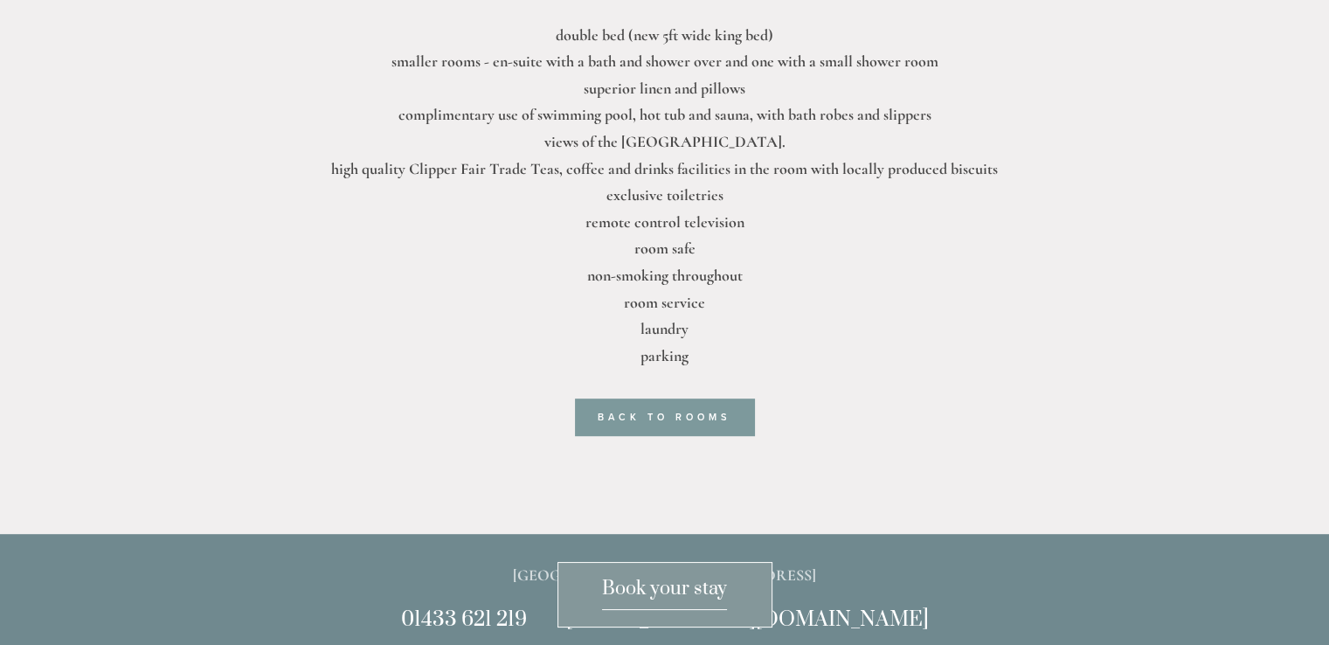
scroll to position [786, 0]
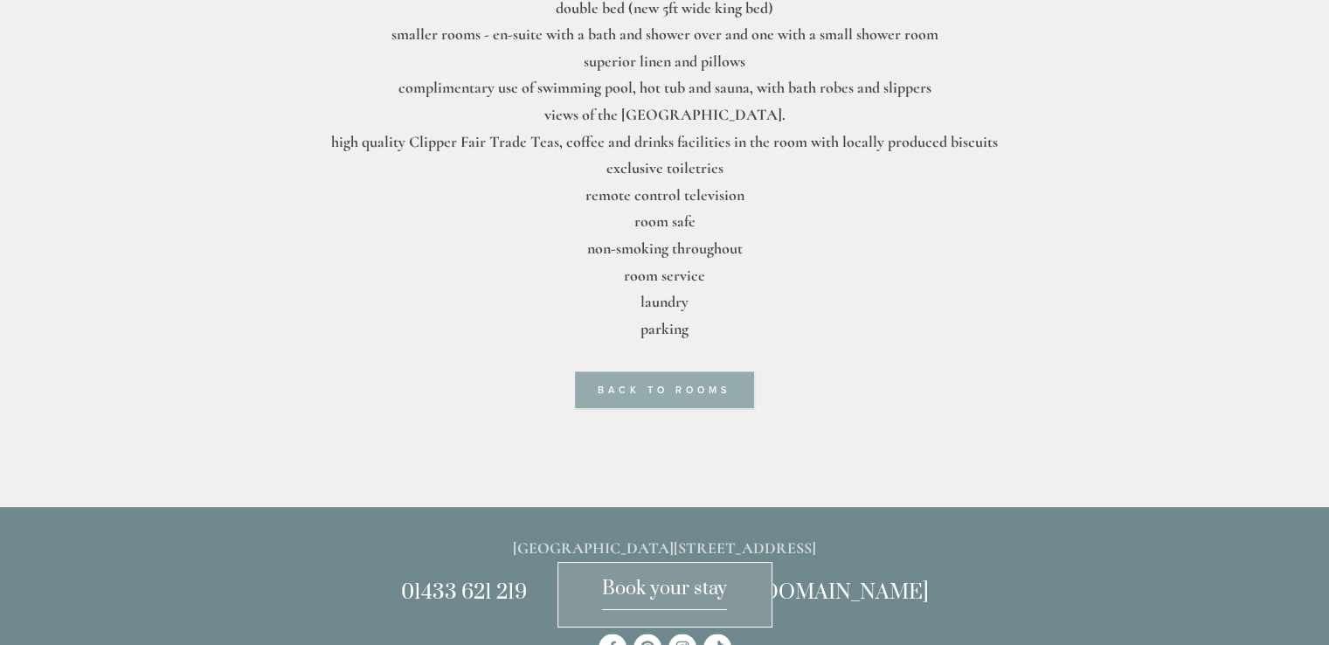
click at [681, 391] on link "back to rooms" at bounding box center [664, 389] width 179 height 37
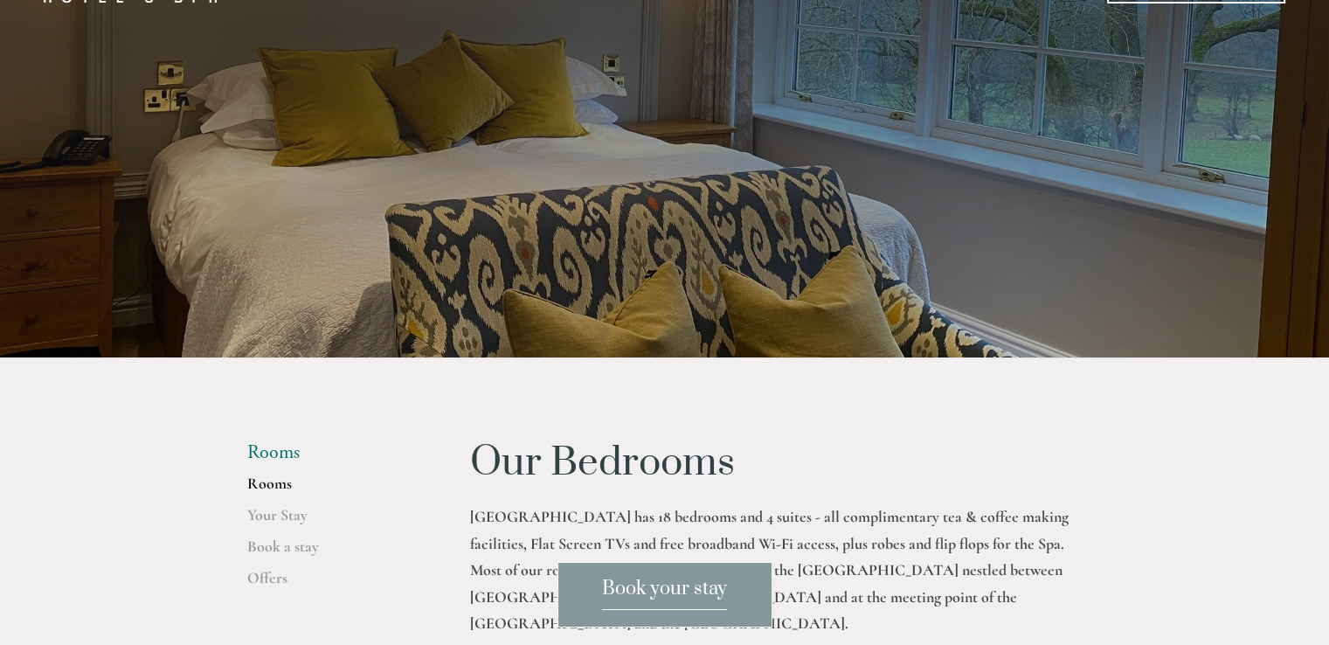
scroll to position [437, 0]
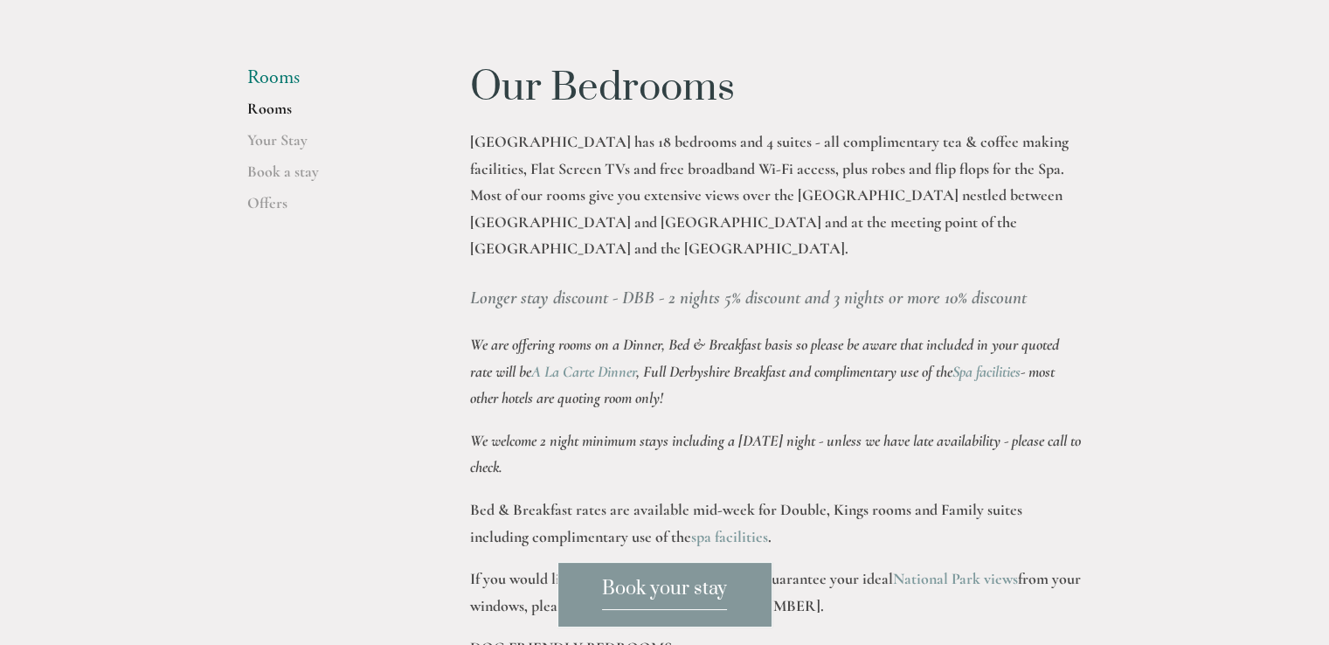
click at [274, 107] on link "Rooms" at bounding box center [330, 114] width 167 height 31
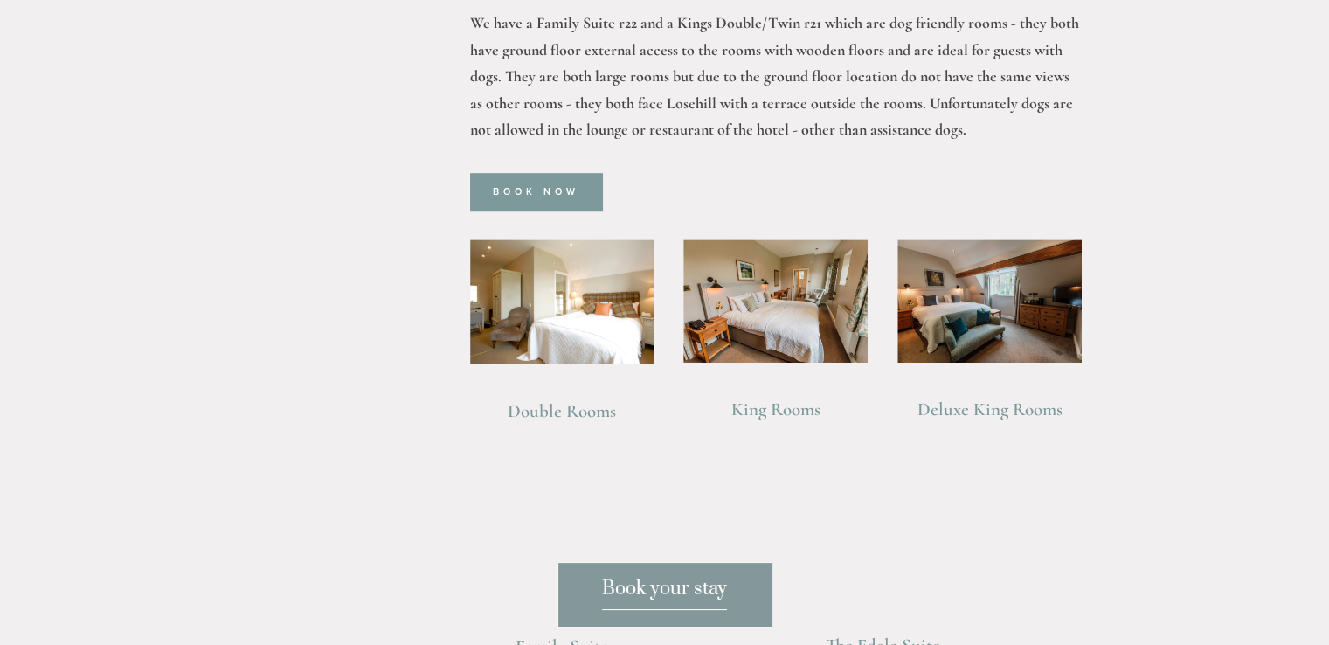
scroll to position [1136, 0]
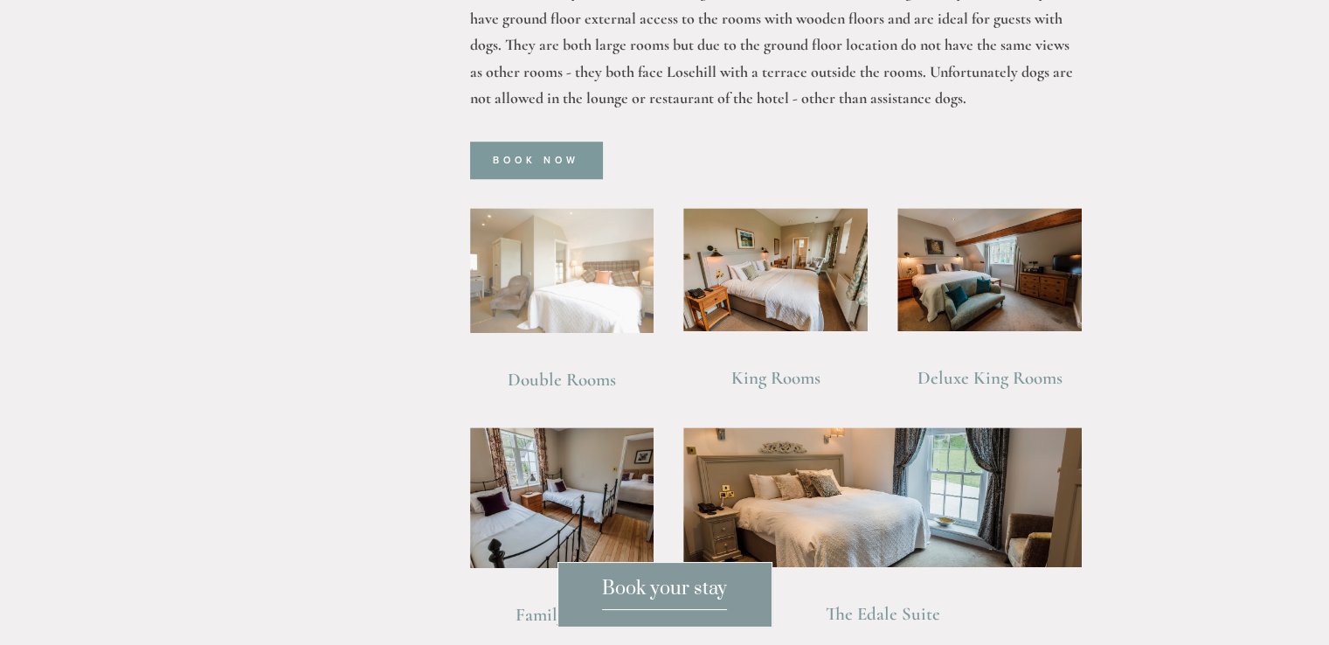
click at [582, 270] on img at bounding box center [562, 270] width 184 height 125
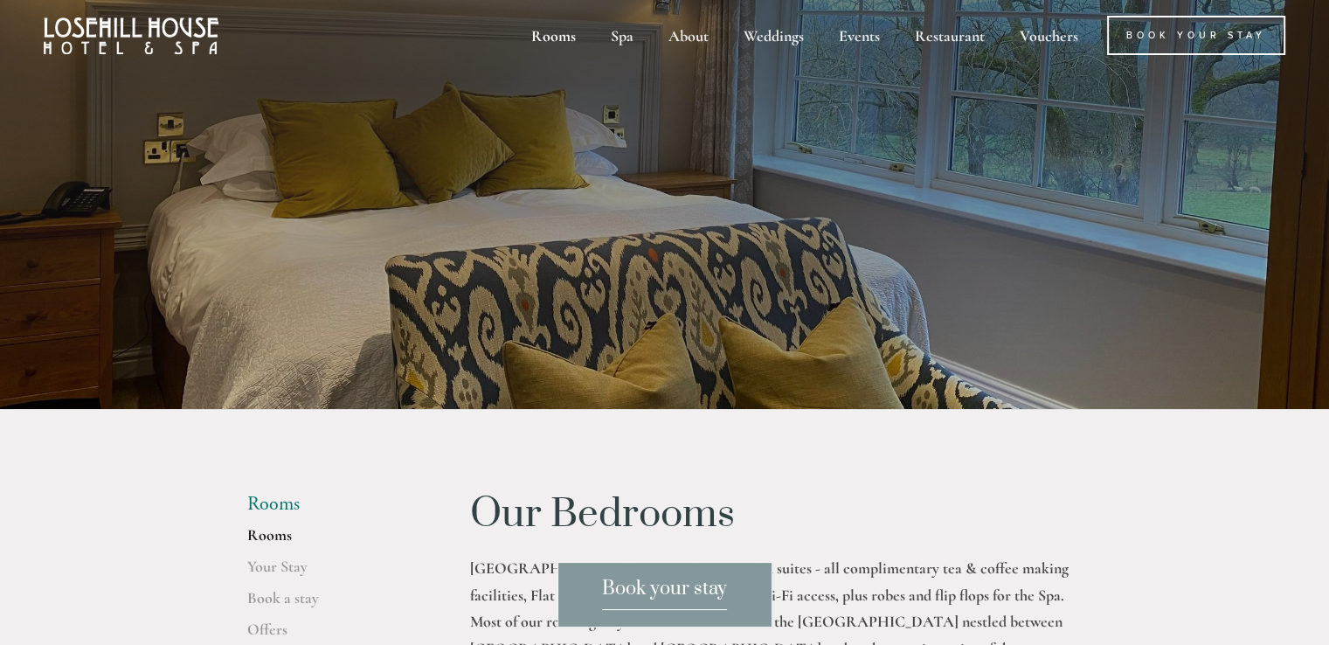
scroll to position [0, 0]
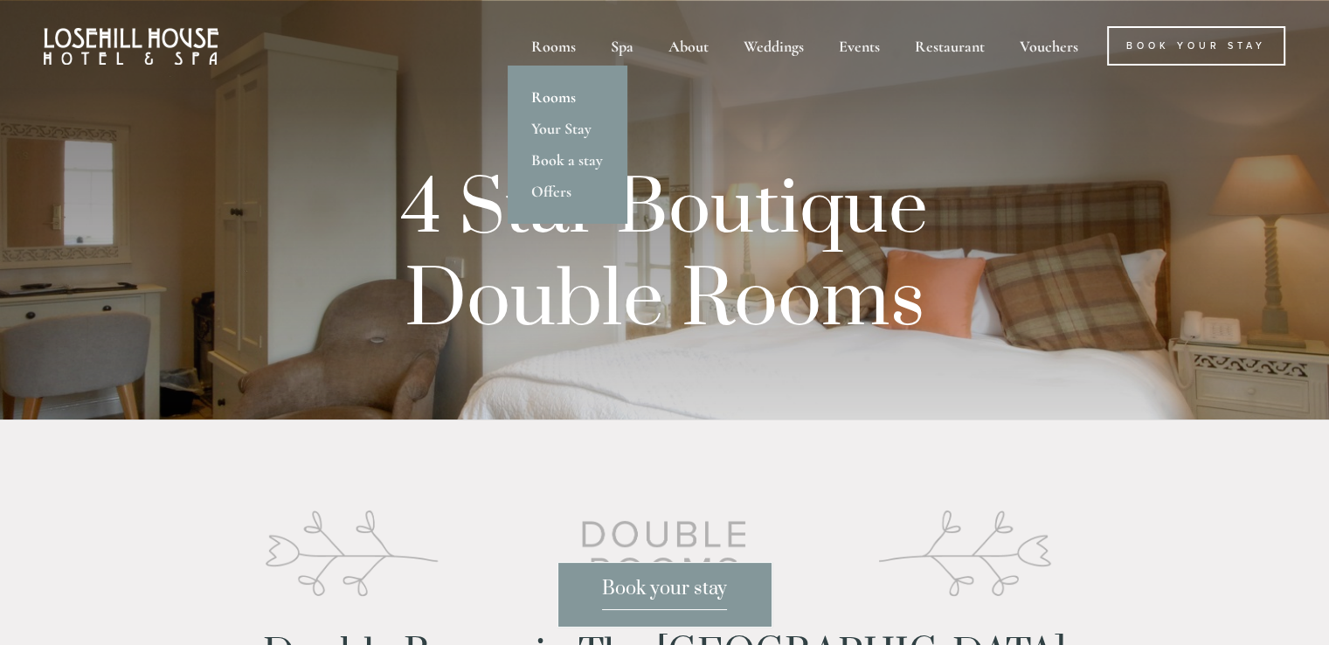
click at [569, 89] on link "Rooms" at bounding box center [567, 96] width 119 height 31
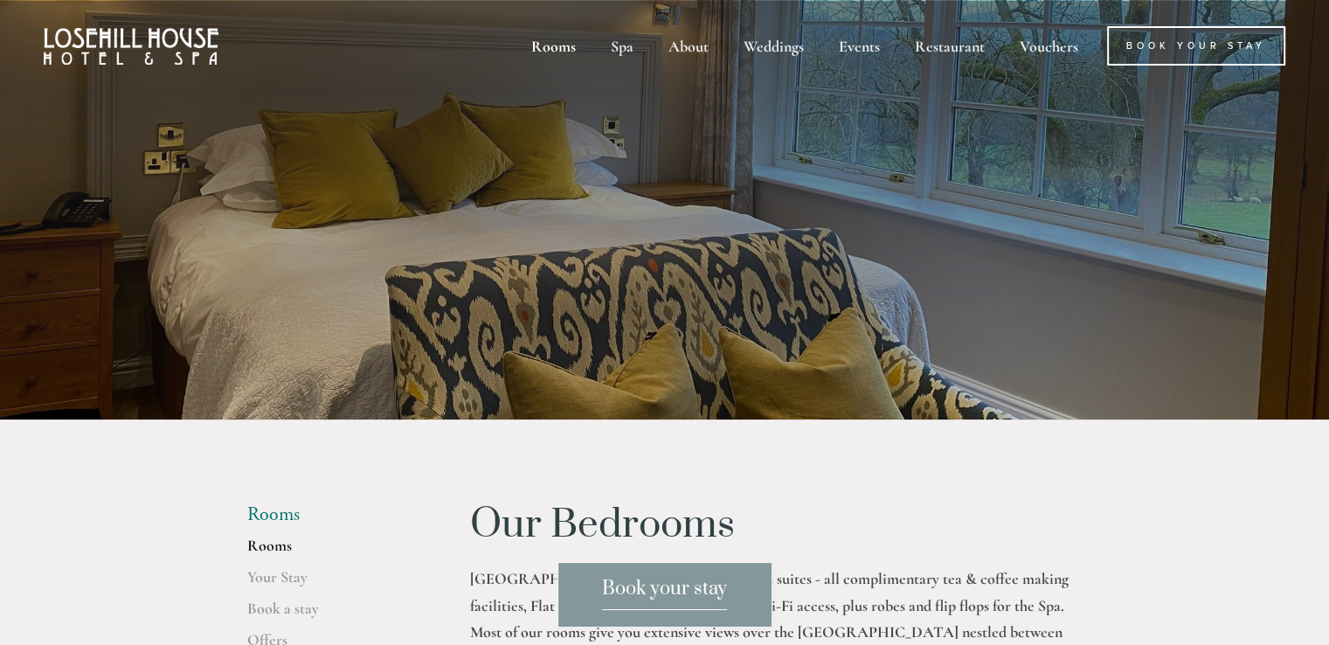
click at [276, 543] on link "Rooms" at bounding box center [330, 551] width 167 height 31
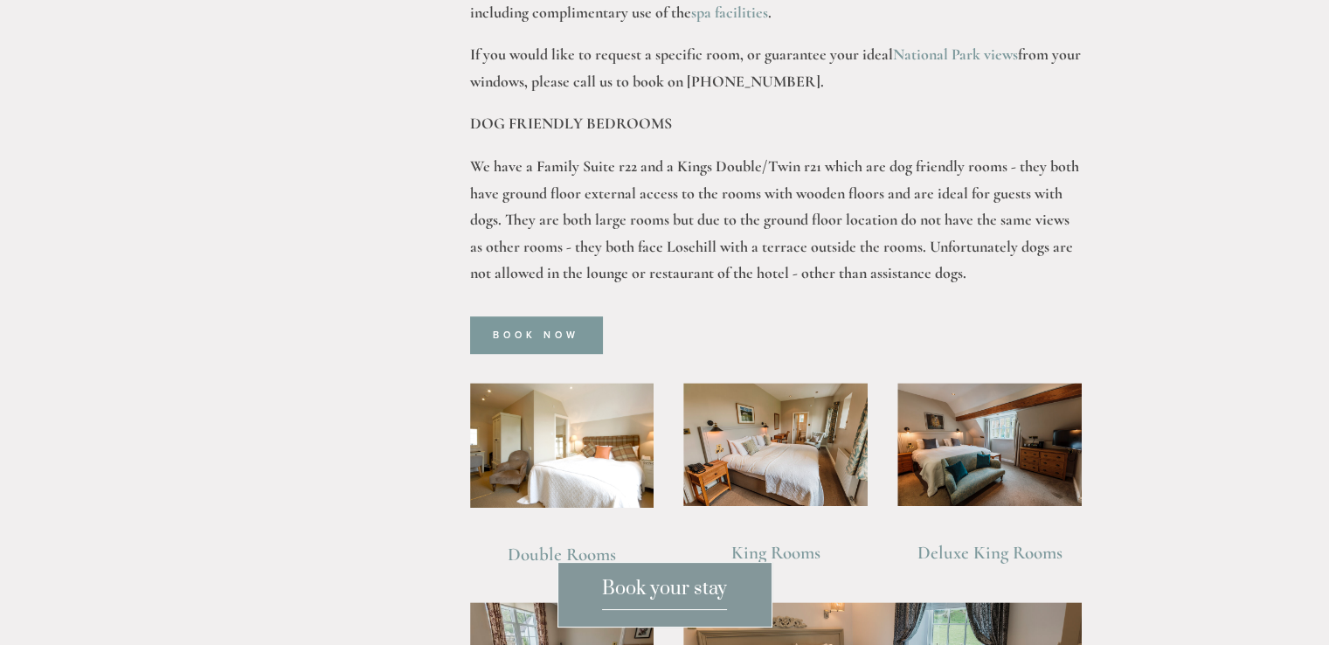
scroll to position [1048, 0]
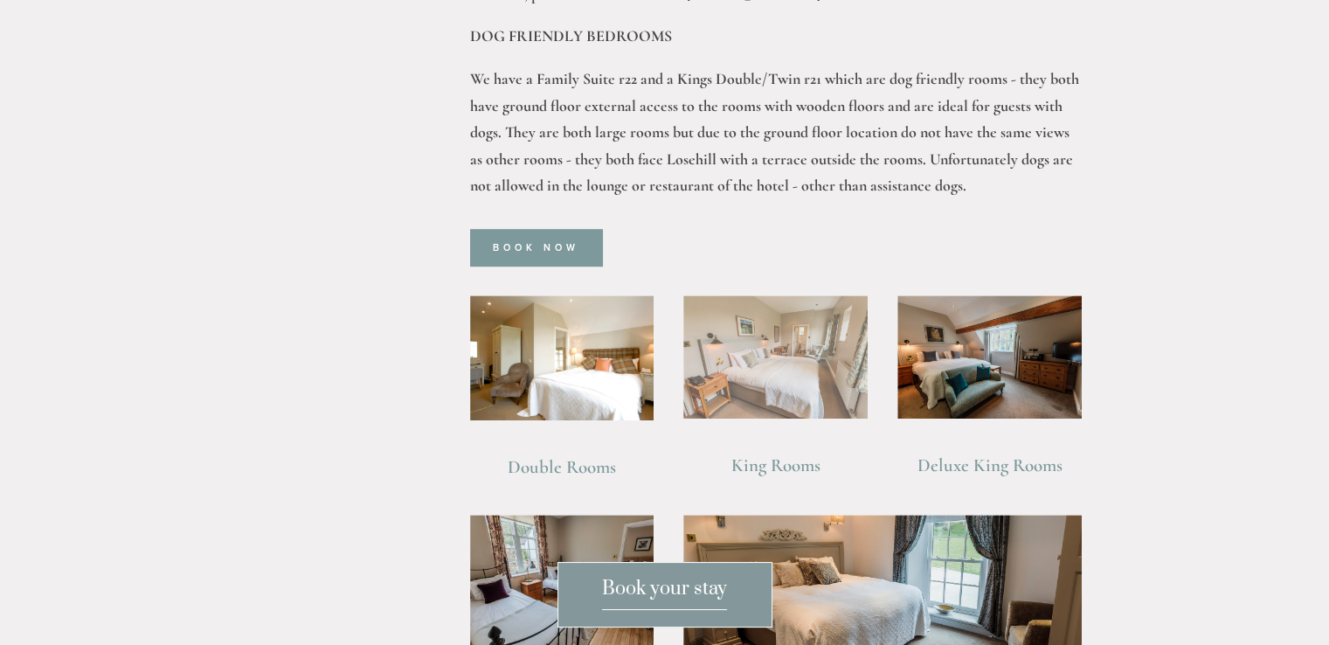
click at [762, 339] on img at bounding box center [775, 356] width 184 height 123
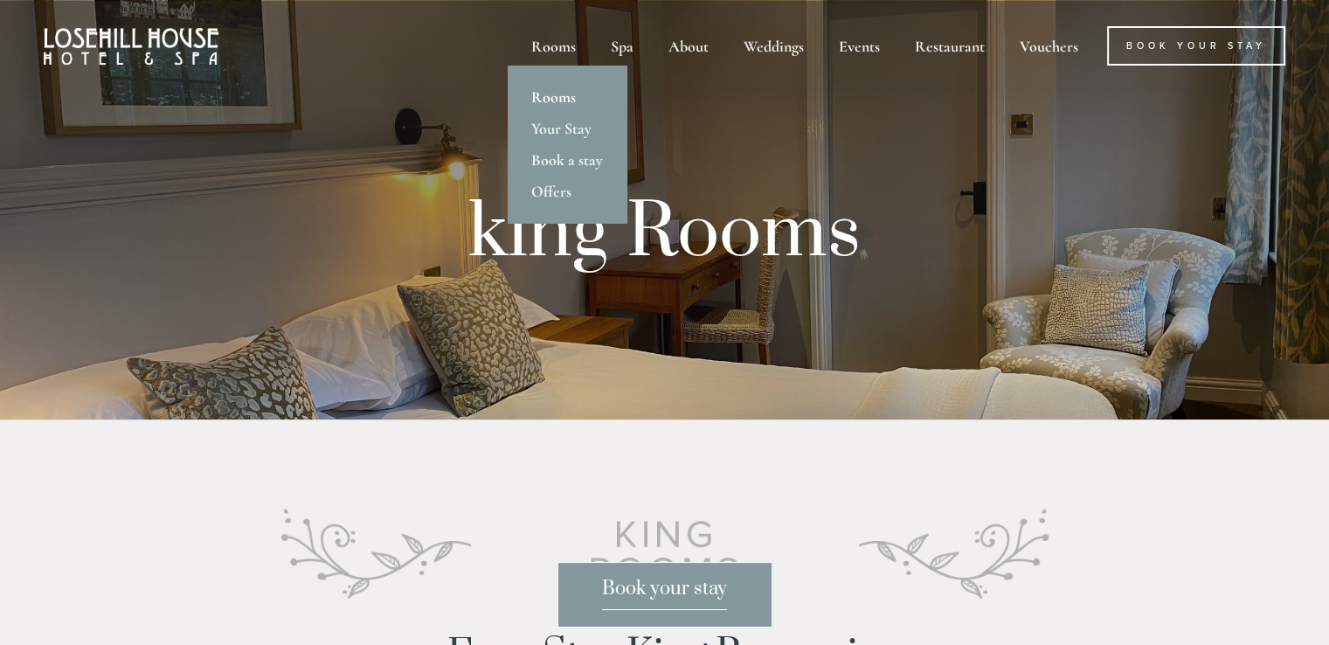
click at [556, 96] on link "Rooms" at bounding box center [567, 96] width 119 height 31
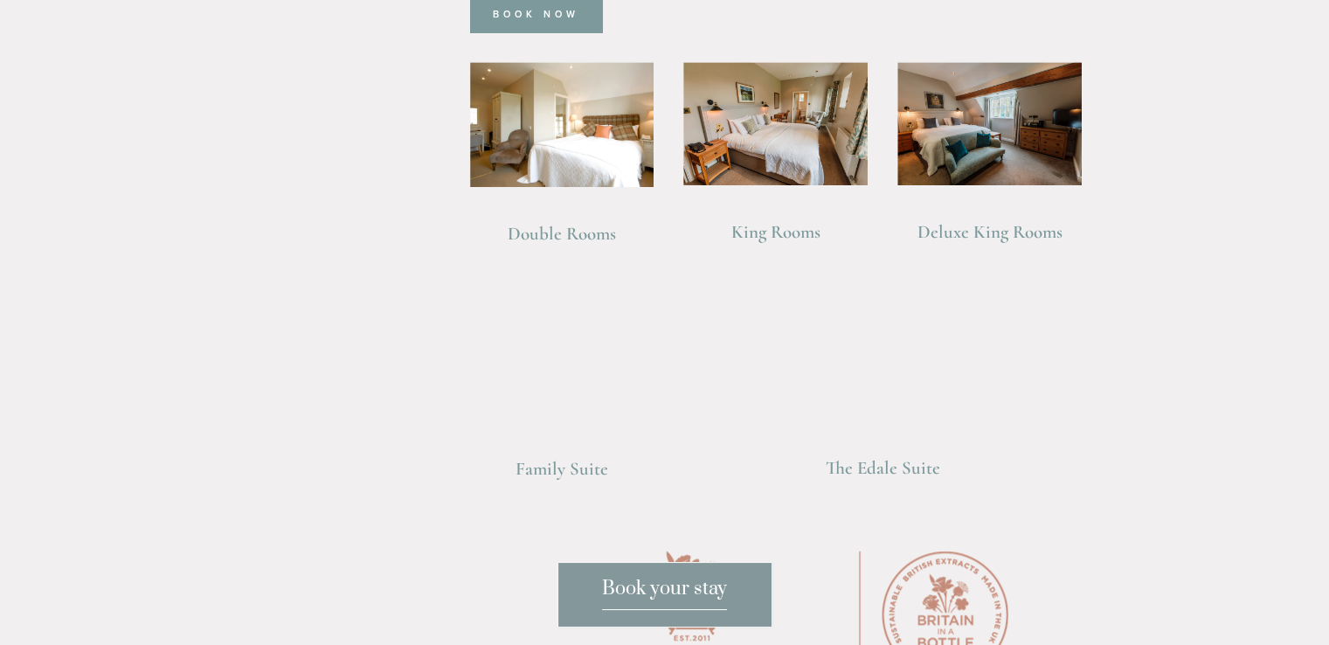
scroll to position [1310, 0]
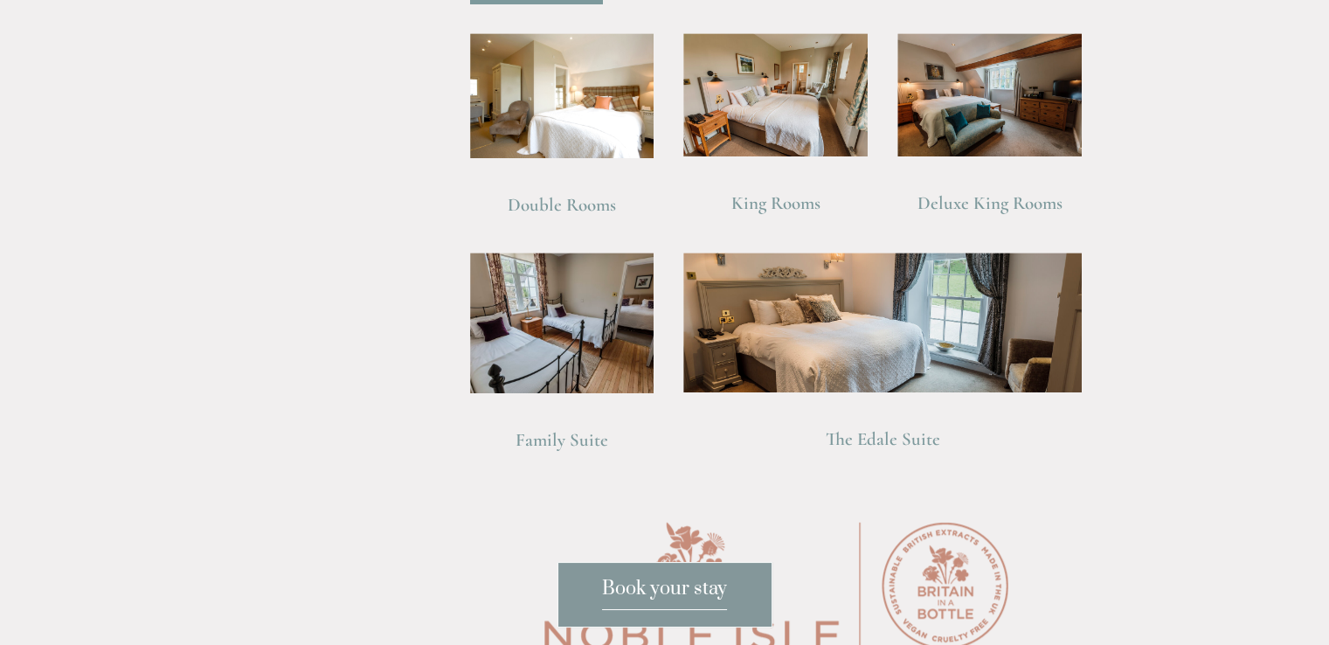
click at [652, 584] on span "Book your stay" at bounding box center [664, 593] width 125 height 33
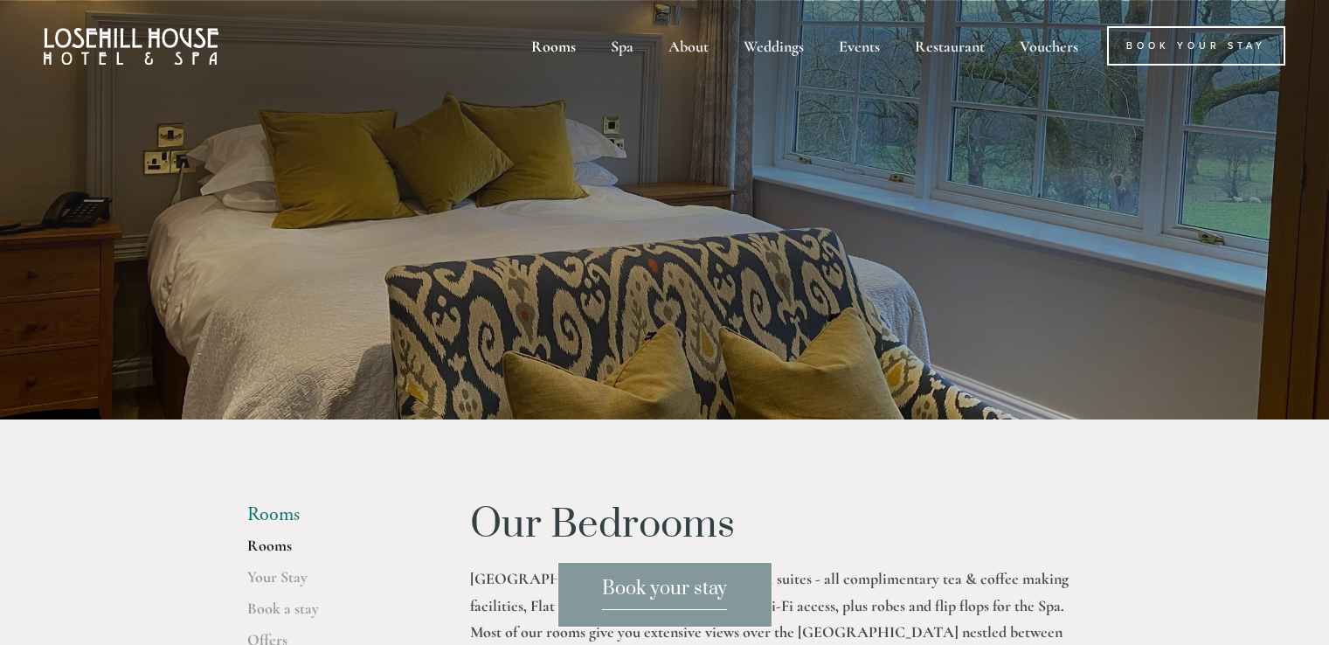
scroll to position [1136, 0]
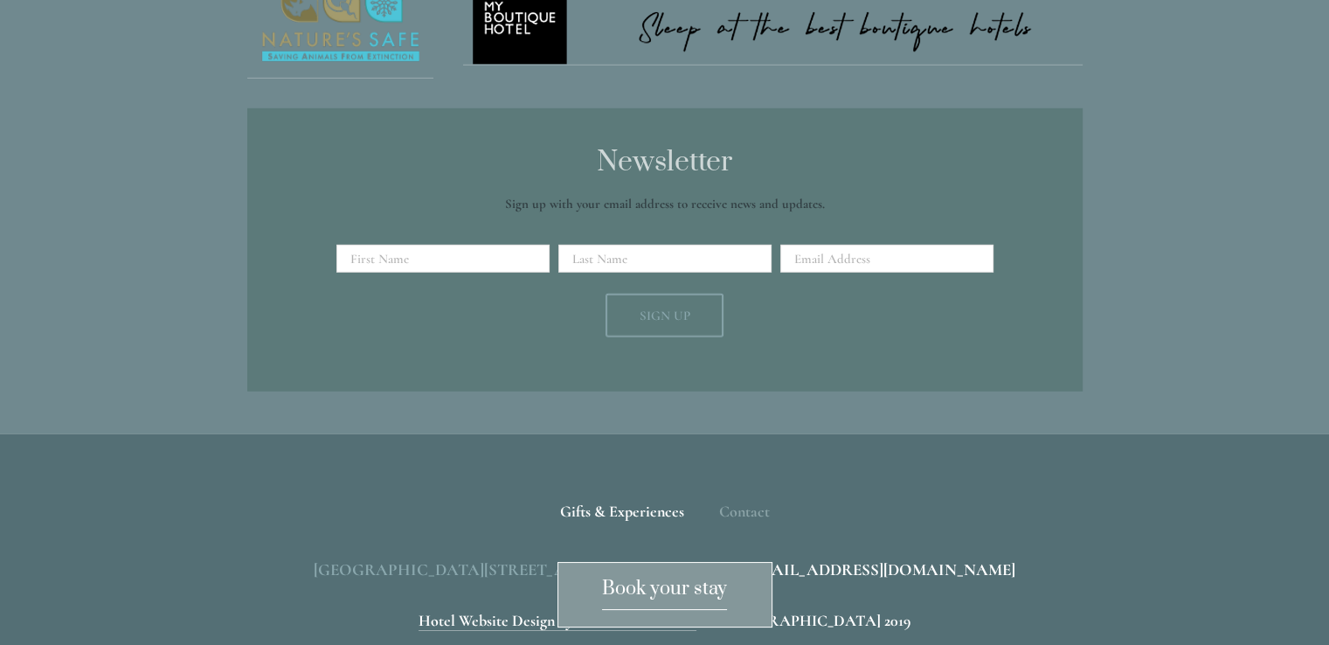
scroll to position [5487, 0]
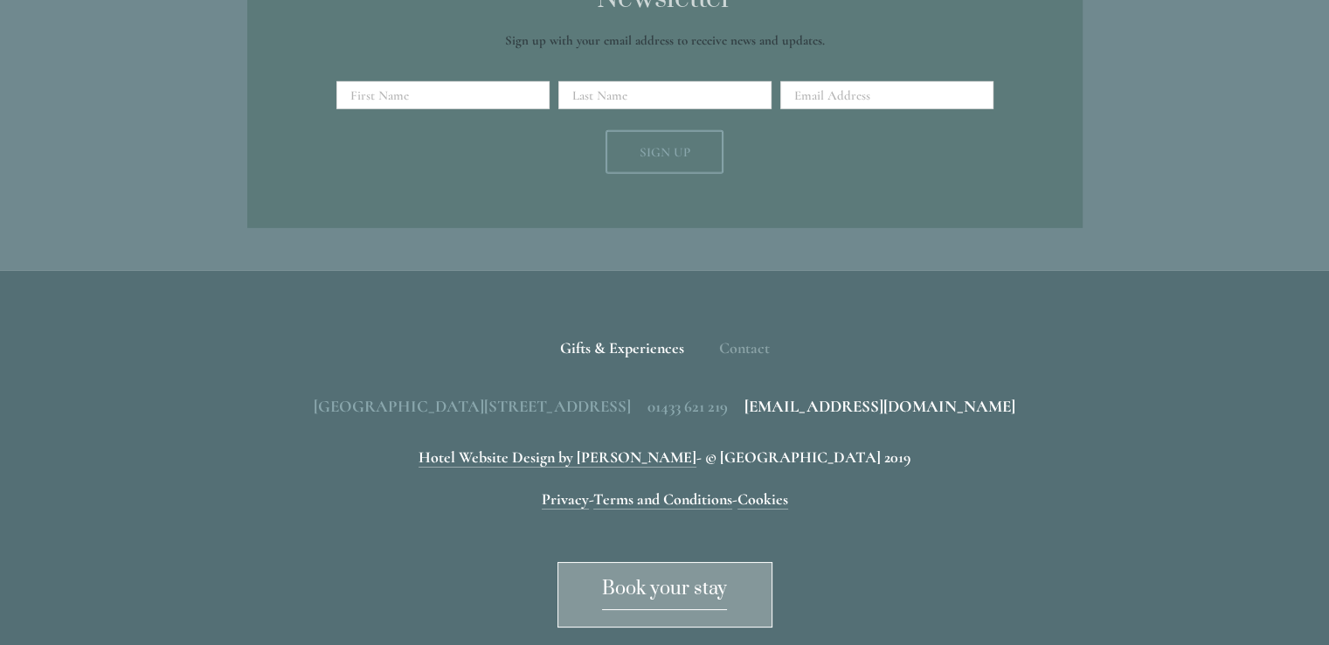
drag, startPoint x: 625, startPoint y: 394, endPoint x: 679, endPoint y: 402, distance: 53.9
click at [631, 402] on span "[GEOGRAPHIC_DATA][STREET_ADDRESS]" at bounding box center [472, 406] width 317 height 20
copy span "S33 6AF"
